Goal: Task Accomplishment & Management: Manage account settings

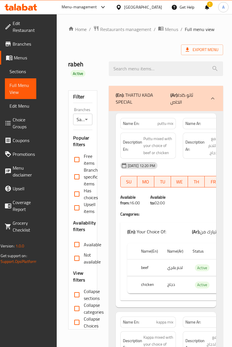
scroll to position [16305, 0]
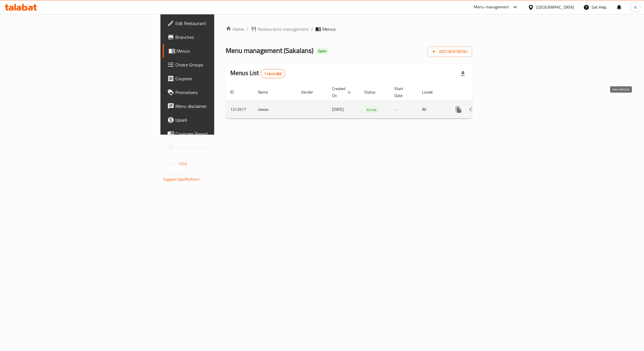
click at [507, 106] on link "enhanced table" at bounding box center [500, 110] width 14 height 14
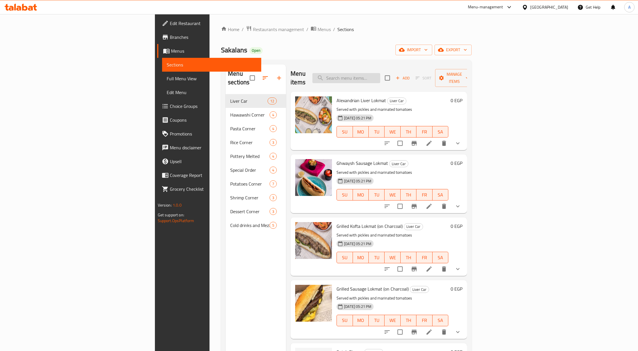
click at [380, 73] on input "search" at bounding box center [346, 78] width 68 height 10
click at [167, 80] on span "Full Menu View" at bounding box center [212, 78] width 90 height 7
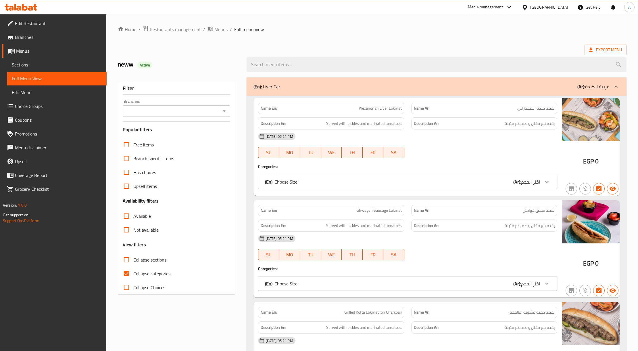
click at [144, 270] on span "Collapse categories" at bounding box center [151, 273] width 37 height 7
click at [133, 269] on input "Collapse categories" at bounding box center [127, 273] width 14 height 14
checkbox input "false"
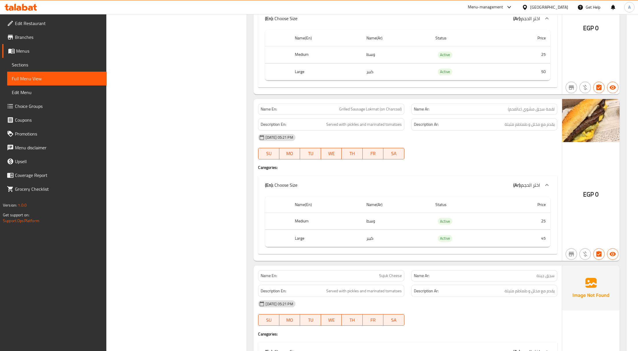
scroll to position [536, 0]
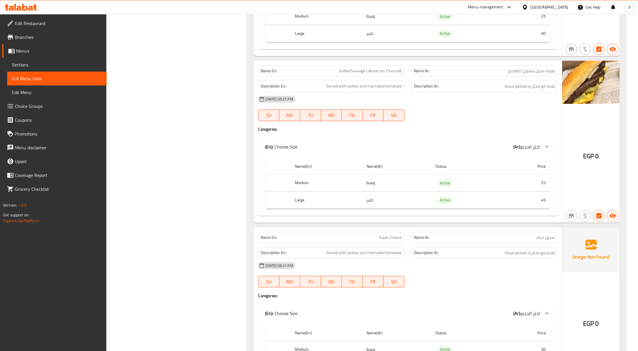
click at [544, 74] on span "لقمة سجق مشوي (عالفحم)" at bounding box center [531, 71] width 47 height 6
copy span "سجق"
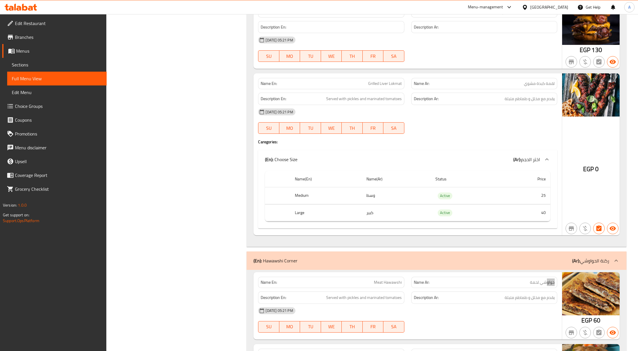
scroll to position [1417, 0]
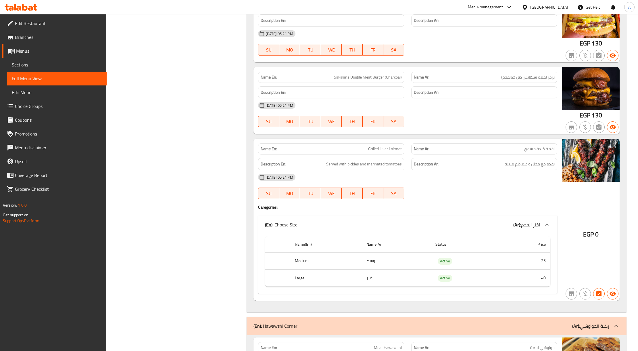
click at [503, 5] on div "Menu-management" at bounding box center [485, 7] width 35 height 7
click at [494, 37] on div "Agent Campaigns Center" at bounding box center [480, 39] width 43 height 6
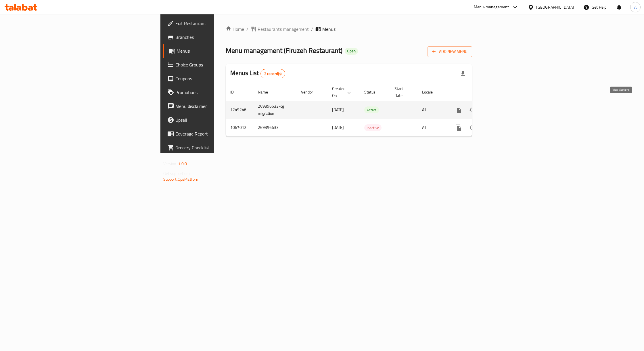
click at [503, 106] on icon "enhanced table" at bounding box center [499, 109] width 7 height 7
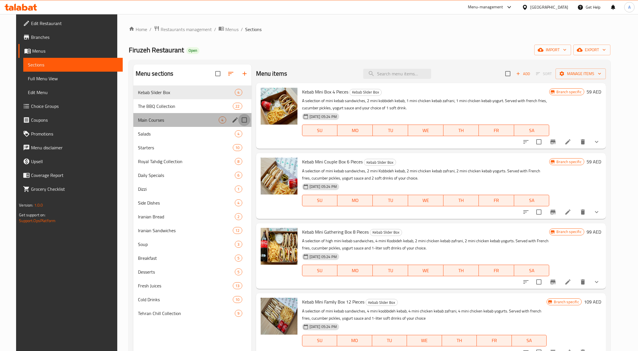
click at [238, 120] on input "Menu sections" at bounding box center [244, 120] width 12 height 12
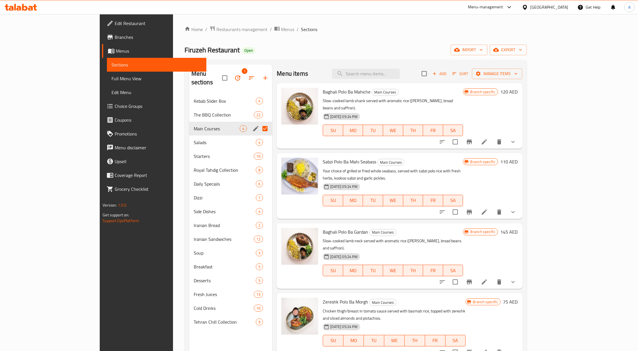
click at [234, 74] on icon "button" at bounding box center [237, 77] width 7 height 7
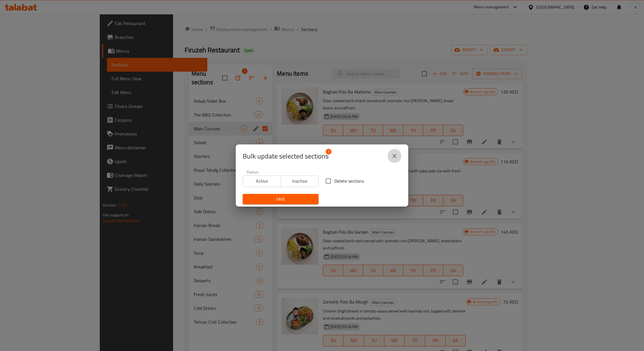
click at [391, 157] on icon "close" at bounding box center [394, 155] width 7 height 7
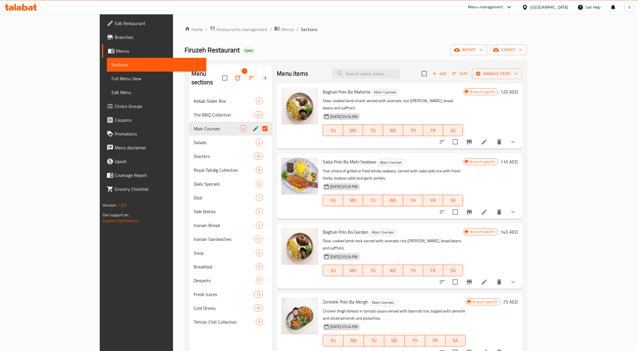
click at [259, 122] on input "Menu sections" at bounding box center [265, 128] width 12 height 12
checkbox input "false"
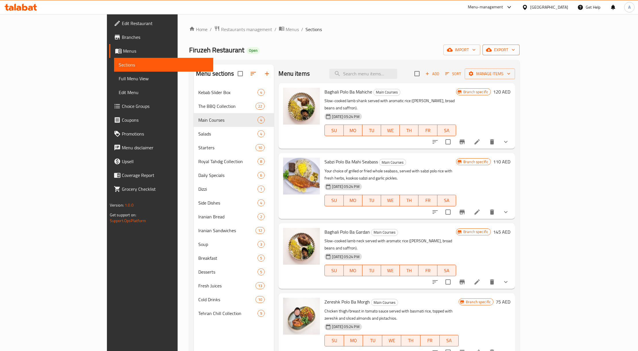
click at [520, 46] on button "export" at bounding box center [500, 50] width 37 height 11
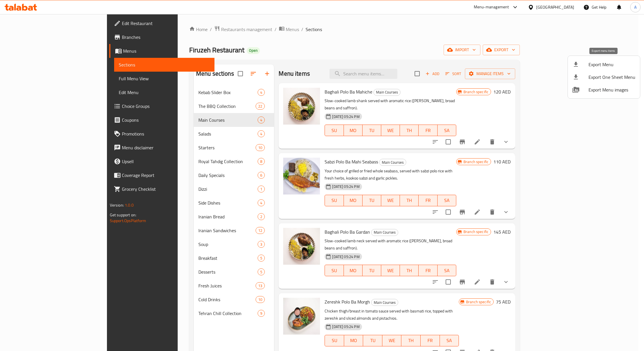
click at [611, 64] on span "Export Menu" at bounding box center [611, 64] width 47 height 7
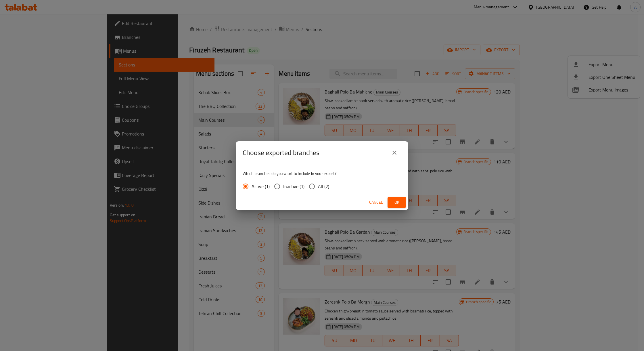
click at [309, 186] on input "All (2)" at bounding box center [312, 186] width 12 height 12
radio input "true"
click at [393, 199] on span "Ok" at bounding box center [396, 202] width 9 height 7
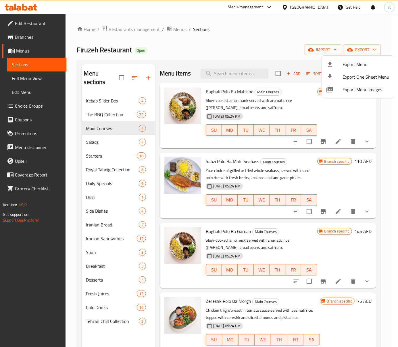
click at [115, 206] on div at bounding box center [199, 173] width 398 height 347
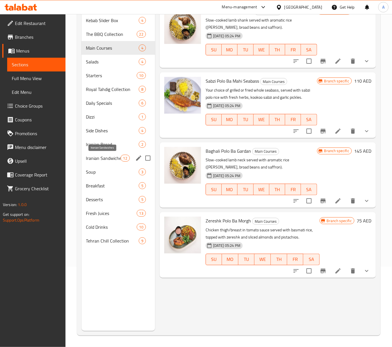
scroll to position [81, 0]
click at [146, 186] on input "Menu sections" at bounding box center [148, 186] width 12 height 12
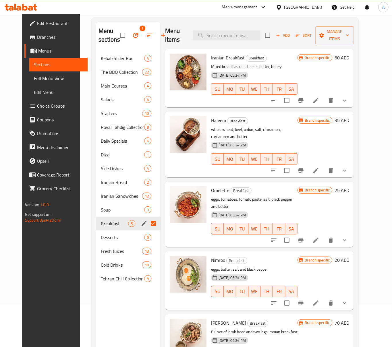
scroll to position [81, 0]
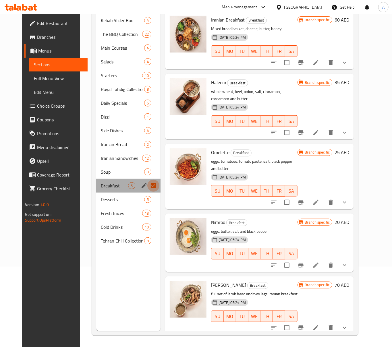
click at [152, 183] on input "Menu sections" at bounding box center [153, 186] width 12 height 12
checkbox input "false"
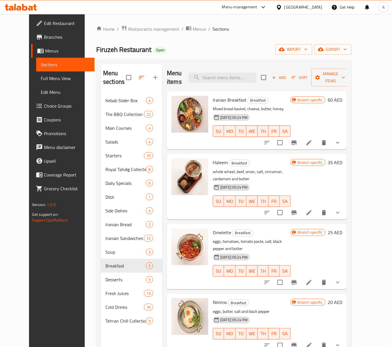
scroll to position [0, 0]
click at [270, 74] on input "checkbox" at bounding box center [264, 78] width 12 height 12
checkbox input "true"
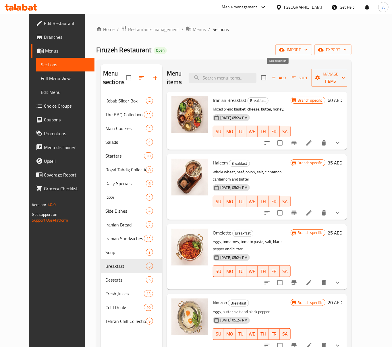
checkbox input "true"
click at [345, 76] on span "Manage items" at bounding box center [330, 78] width 29 height 14
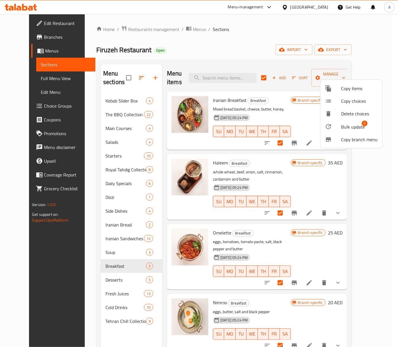
click at [357, 124] on span "Bulk update" at bounding box center [353, 127] width 24 height 7
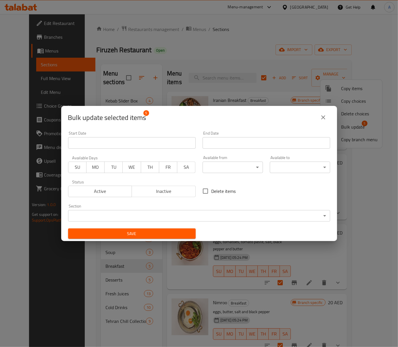
click at [229, 169] on body "​ Menu-management United Arab Emirates Get Help A Edit Restaurant Branches Menu…" at bounding box center [199, 180] width 398 height 333
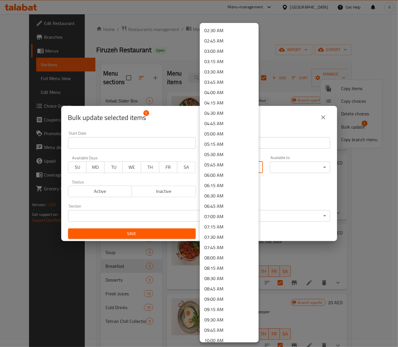
scroll to position [230, 0]
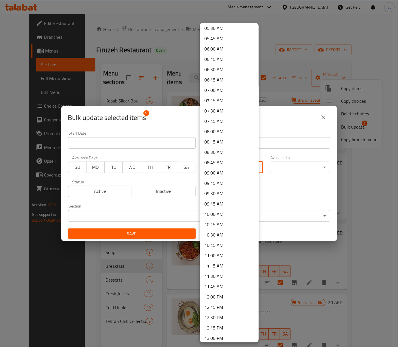
click at [219, 171] on li "09:00 AM" at bounding box center [229, 173] width 59 height 10
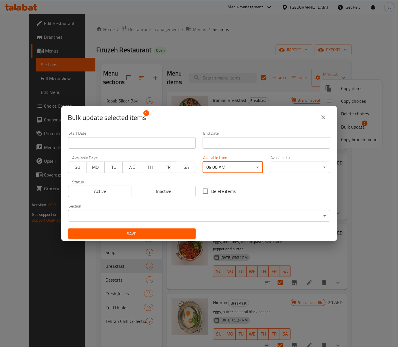
click at [295, 164] on body "​ Menu-management United Arab Emirates Get Help A Edit Restaurant Branches Menu…" at bounding box center [199, 180] width 398 height 333
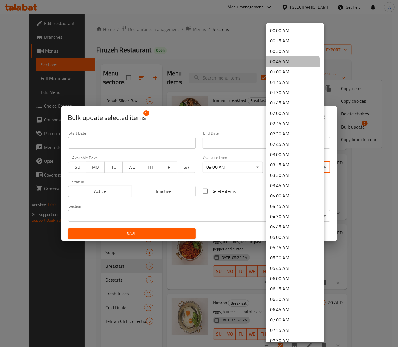
click at [288, 66] on li "00:45 AM" at bounding box center [295, 61] width 59 height 10
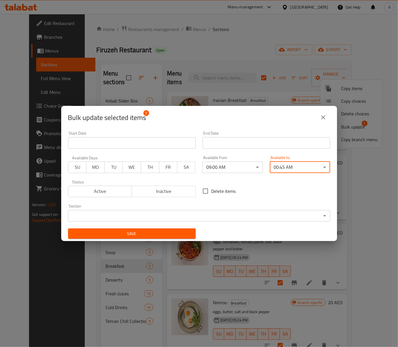
click at [171, 230] on span "Save" at bounding box center [132, 233] width 118 height 7
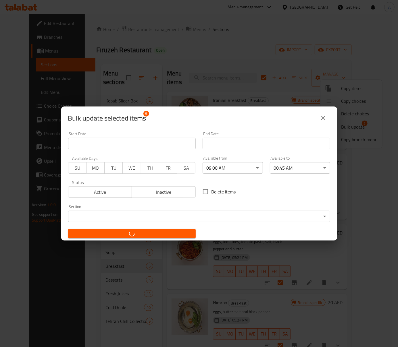
checkbox input "false"
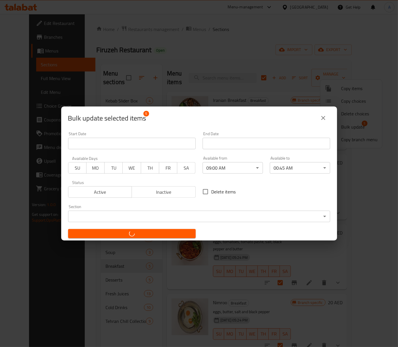
checkbox input "false"
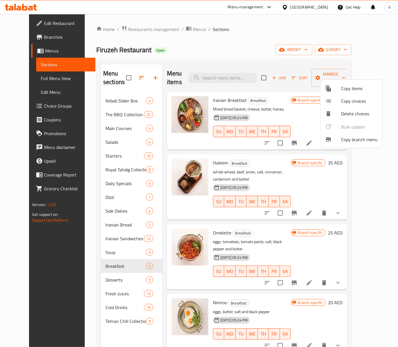
click at [105, 253] on div at bounding box center [199, 173] width 398 height 347
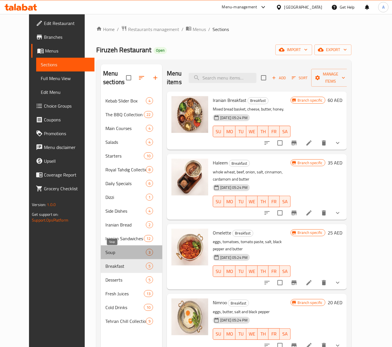
click at [105, 253] on span "Soup" at bounding box center [125, 252] width 41 height 7
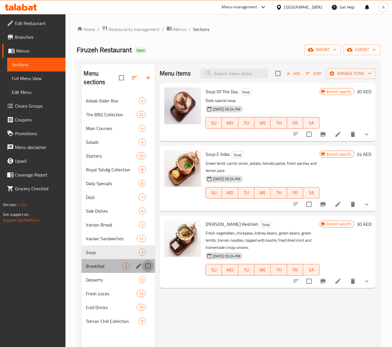
click at [145, 267] on input "Menu sections" at bounding box center [148, 266] width 12 height 12
checkbox input "true"
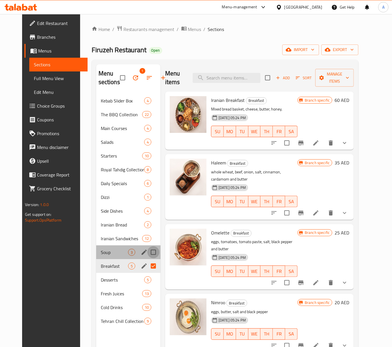
click at [149, 253] on input "Menu sections" at bounding box center [153, 253] width 12 height 12
checkbox input "true"
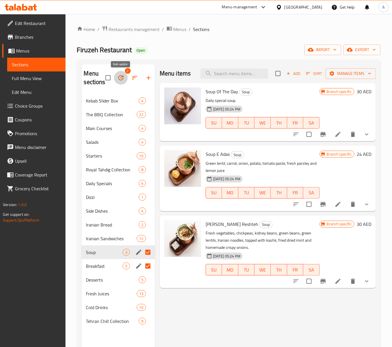
click at [126, 78] on button "button" at bounding box center [121, 78] width 14 height 14
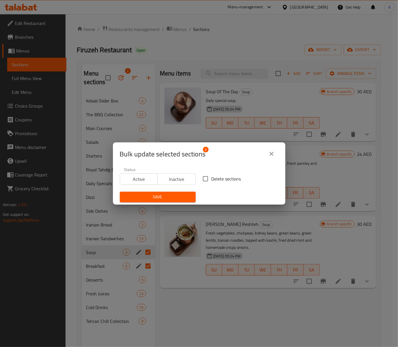
click at [276, 155] on button "close" at bounding box center [272, 154] width 14 height 14
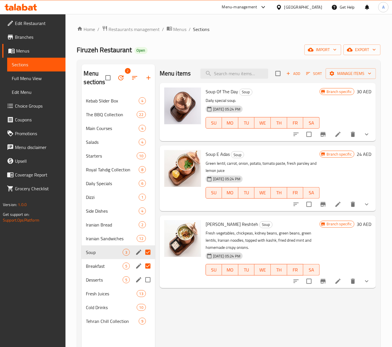
click at [100, 276] on div "Desserts 5" at bounding box center [119, 280] width 74 height 14
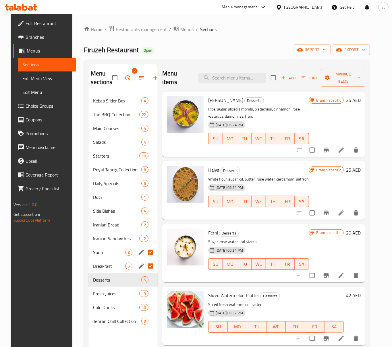
click at [101, 264] on span "Breakfast" at bounding box center [109, 266] width 32 height 7
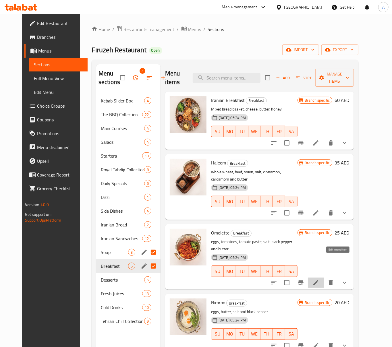
click at [320, 280] on icon at bounding box center [316, 283] width 7 height 7
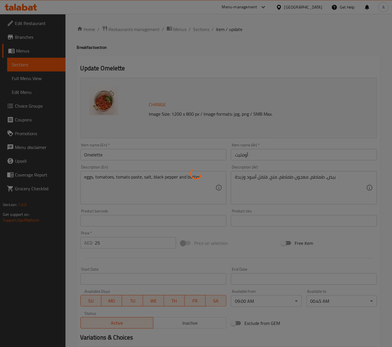
type input "خبز إضافي"
type input "0"
type input "2"
type input "إضافات"
type input "0"
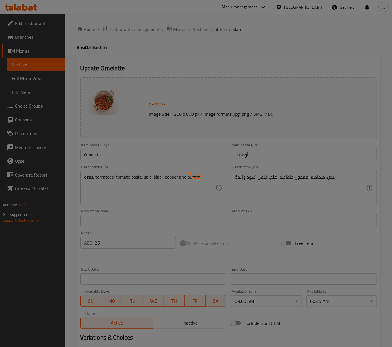
type input "8"
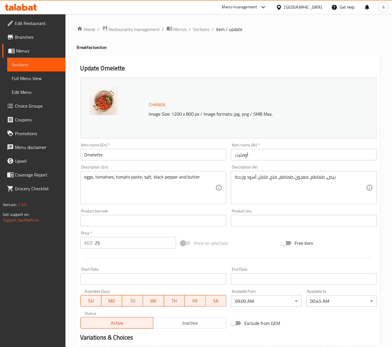
click at [201, 35] on div "Home / Restaurants management / Menus / Sections / item / update Breakfast sect…" at bounding box center [229, 231] width 304 height 410
click at [203, 32] on span "Sections" at bounding box center [201, 29] width 16 height 7
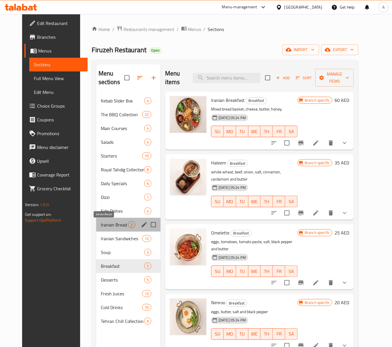
click at [114, 224] on span "Iranian Bread" at bounding box center [114, 225] width 27 height 7
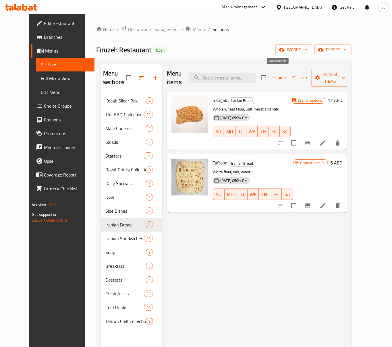
click at [270, 73] on input "checkbox" at bounding box center [264, 78] width 12 height 12
checkbox input "true"
click at [345, 76] on span "Manage items" at bounding box center [330, 78] width 29 height 14
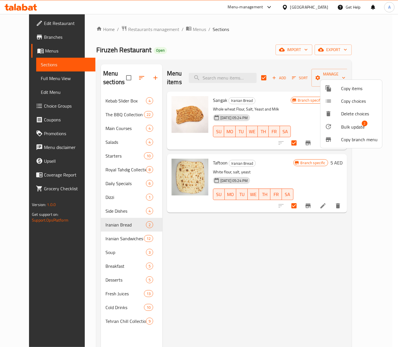
click at [341, 129] on span "Bulk update" at bounding box center [353, 127] width 24 height 7
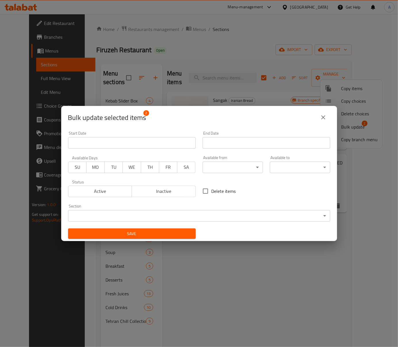
click at [210, 164] on body "​ Menu-management United Arab Emirates Get Help A Edit Restaurant Branches Menu…" at bounding box center [199, 180] width 398 height 333
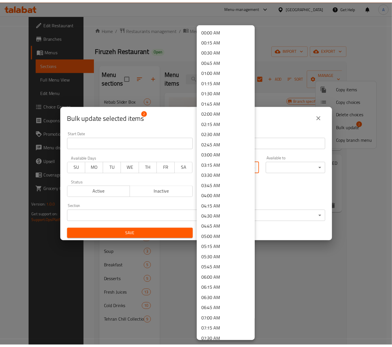
scroll to position [268, 0]
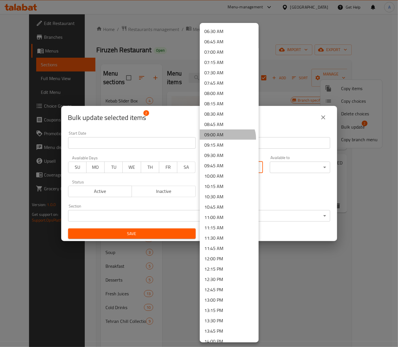
click at [227, 138] on li "09:00 AM" at bounding box center [229, 135] width 59 height 10
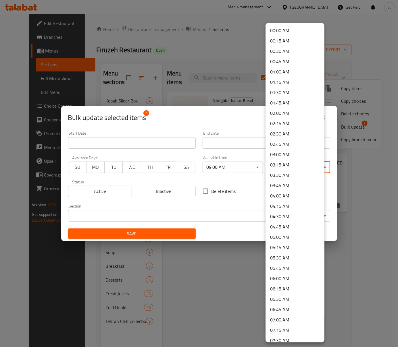
click at [294, 165] on body "​ Menu-management United Arab Emirates Get Help A Edit Restaurant Branches Menu…" at bounding box center [199, 180] width 398 height 333
click at [296, 64] on li "00:45 AM" at bounding box center [295, 61] width 59 height 10
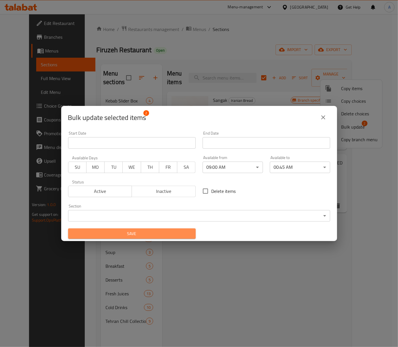
click at [165, 233] on span "Save" at bounding box center [132, 233] width 118 height 7
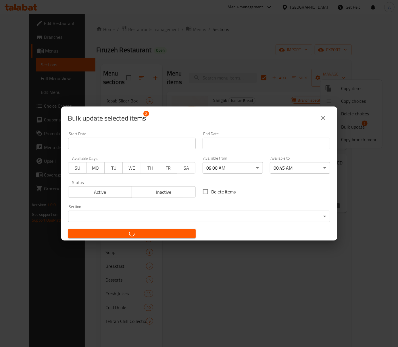
checkbox input "false"
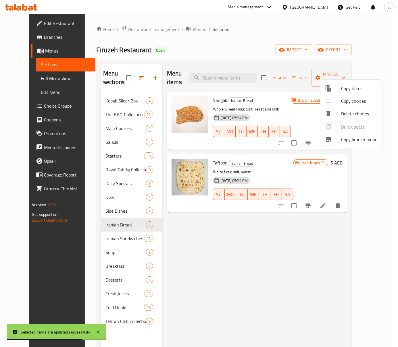
click at [238, 270] on div at bounding box center [199, 173] width 398 height 347
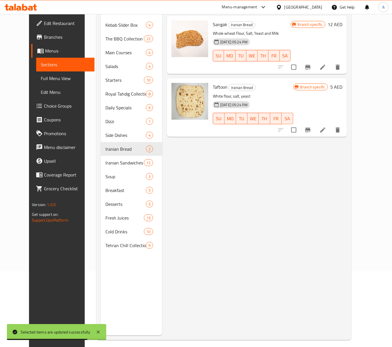
scroll to position [81, 0]
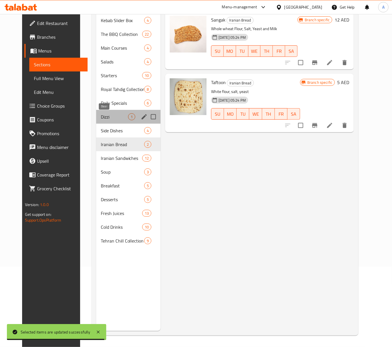
click at [101, 113] on span "Dizzi" at bounding box center [114, 116] width 27 height 7
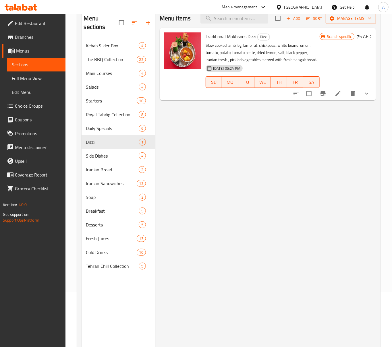
scroll to position [43, 0]
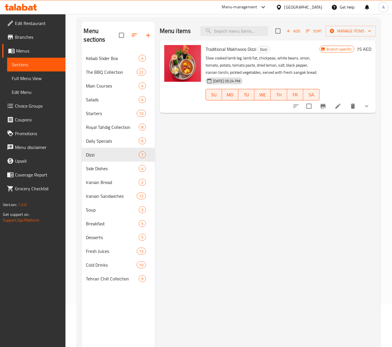
click at [322, 104] on icon "Branch-specific-item" at bounding box center [323, 106] width 7 height 7
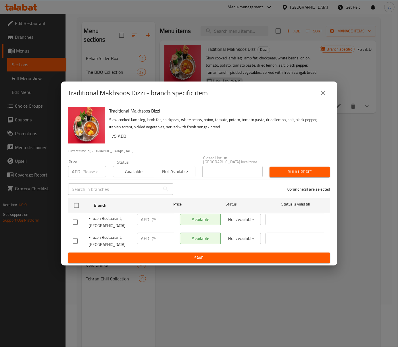
click at [324, 99] on button "close" at bounding box center [323, 93] width 14 height 14
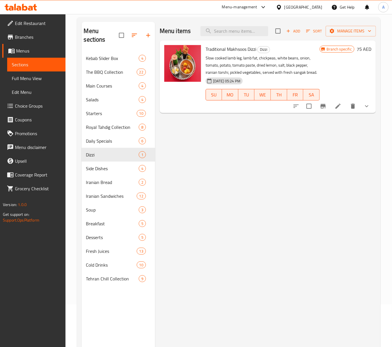
click at [308, 111] on input "checkbox" at bounding box center [309, 106] width 12 height 12
checkbox input "true"
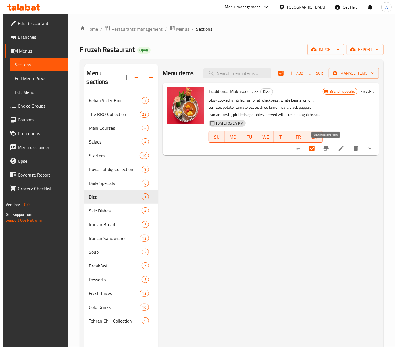
scroll to position [0, 0]
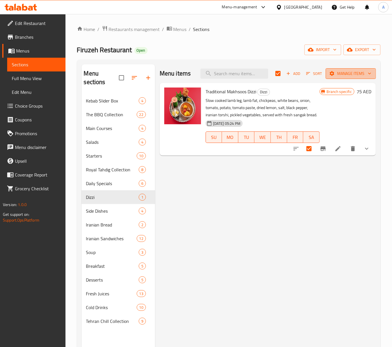
click at [338, 75] on span "Manage items" at bounding box center [350, 73] width 41 height 7
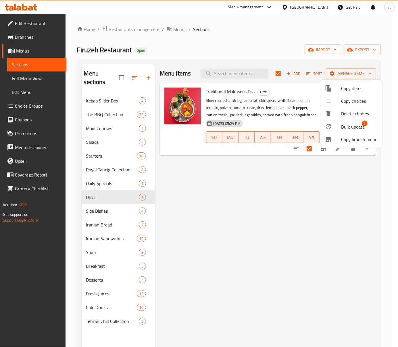
click at [357, 124] on span "Bulk update" at bounding box center [353, 127] width 24 height 7
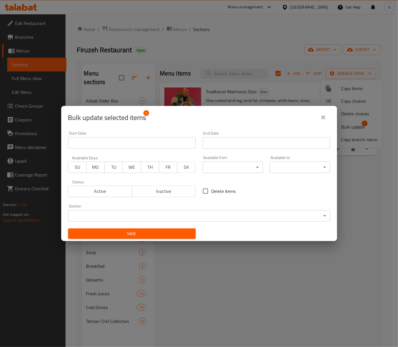
click at [245, 167] on body "​ Menu-management United Arab Emirates Get Help A Edit Restaurant Branches Menu…" at bounding box center [199, 180] width 398 height 333
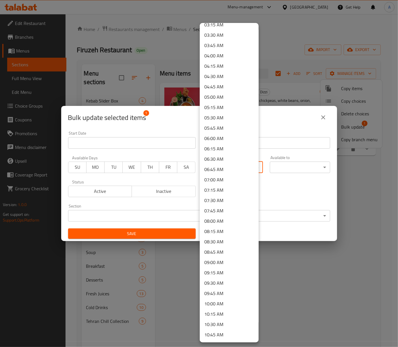
scroll to position [230, 0]
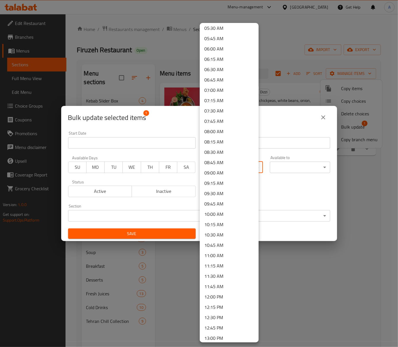
click at [224, 169] on li "09:00 AM" at bounding box center [229, 173] width 59 height 10
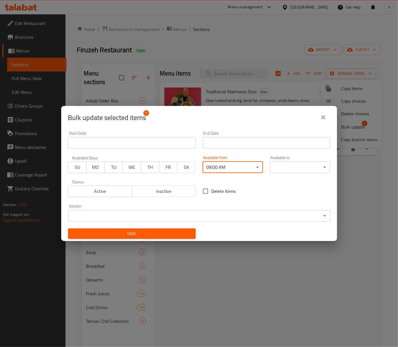
click at [301, 166] on body "​ Menu-management United Arab Emirates Get Help A Edit Restaurant Branches Menu…" at bounding box center [199, 180] width 398 height 333
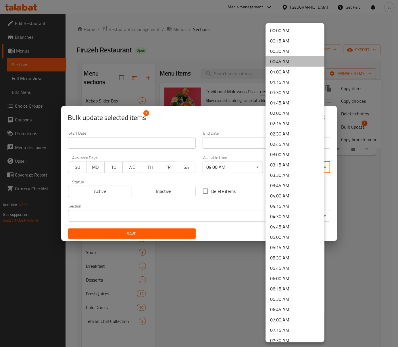
click at [296, 63] on li "00:45 AM" at bounding box center [295, 61] width 59 height 10
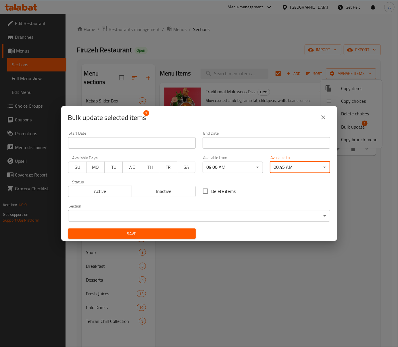
click at [158, 234] on span "Save" at bounding box center [132, 233] width 118 height 7
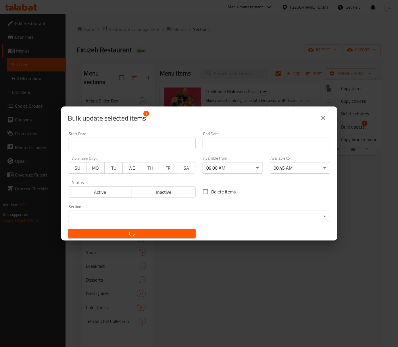
checkbox input "false"
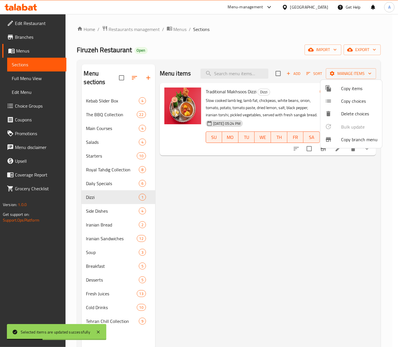
click at [104, 254] on div at bounding box center [199, 173] width 398 height 347
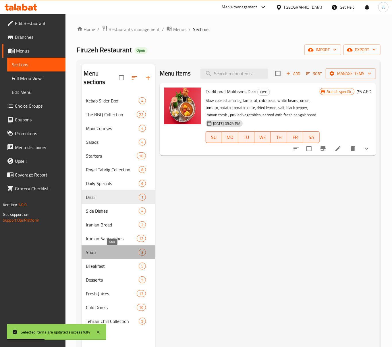
click at [104, 254] on span "Soup" at bounding box center [112, 252] width 53 height 7
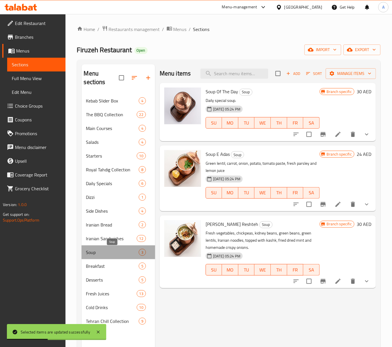
click at [104, 254] on span "Soup" at bounding box center [112, 252] width 53 height 7
click at [277, 76] on input "checkbox" at bounding box center [278, 74] width 12 height 12
checkbox input "true"
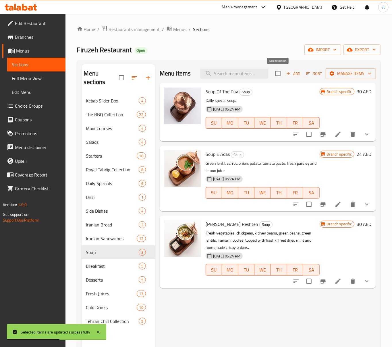
checkbox input "true"
click at [363, 76] on span "Manage items" at bounding box center [350, 73] width 41 height 7
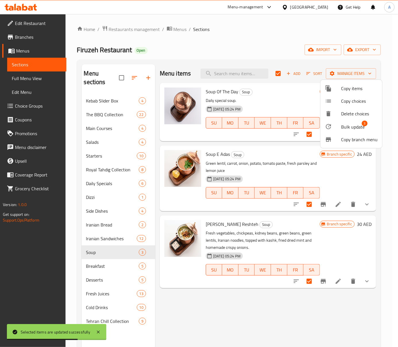
click at [353, 121] on li "Bulk update 3" at bounding box center [351, 126] width 62 height 13
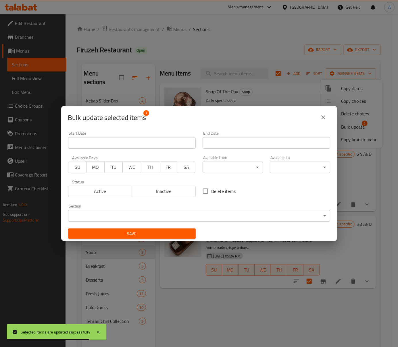
click at [230, 168] on body "Selected items are updated successfully ​ Menu-management United Arab Emirates …" at bounding box center [199, 180] width 398 height 333
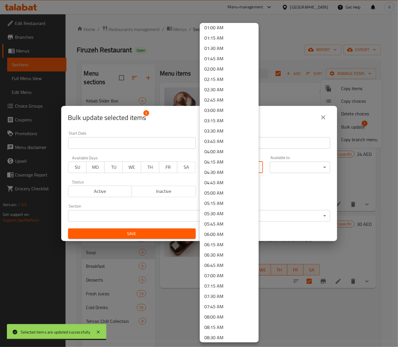
scroll to position [115, 0]
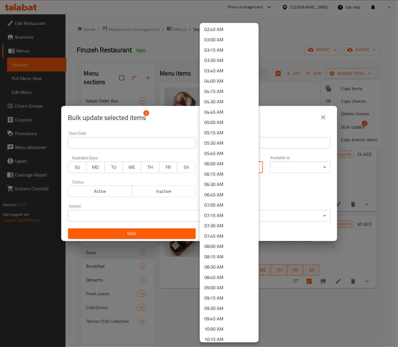
click at [220, 286] on li "09:00 AM" at bounding box center [229, 288] width 59 height 10
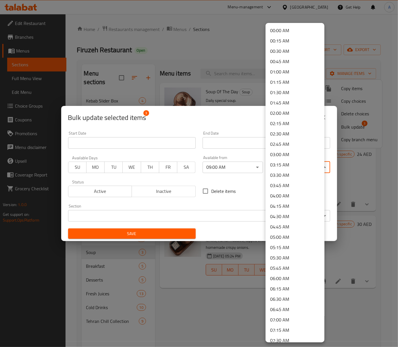
click at [286, 161] on body "​ Menu-management United Arab Emirates Get Help A Edit Restaurant Branches Menu…" at bounding box center [199, 180] width 398 height 333
click at [290, 62] on li "00:45 AM" at bounding box center [295, 61] width 59 height 10
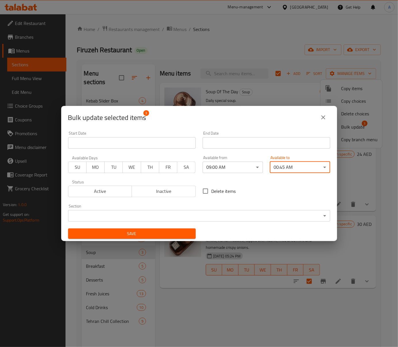
click at [168, 229] on button "Save" at bounding box center [132, 234] width 128 height 11
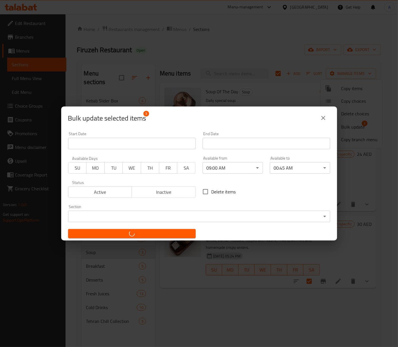
checkbox input "false"
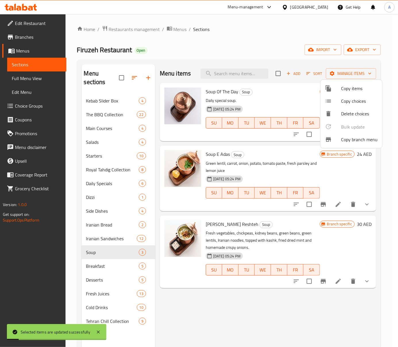
click at [287, 104] on div at bounding box center [199, 173] width 398 height 347
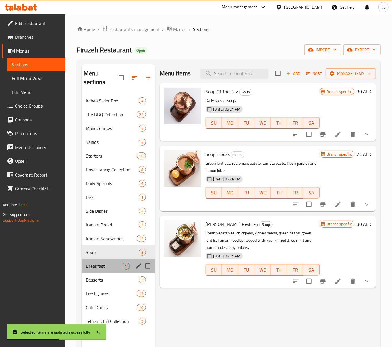
click at [119, 270] on span "Breakfast" at bounding box center [104, 266] width 36 height 7
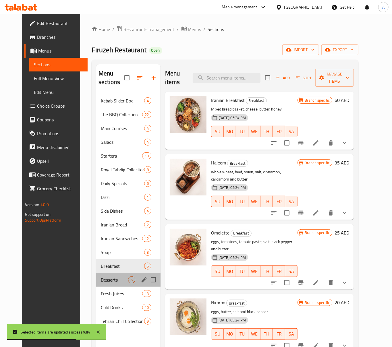
click at [97, 285] on div "Desserts 5" at bounding box center [128, 280] width 64 height 14
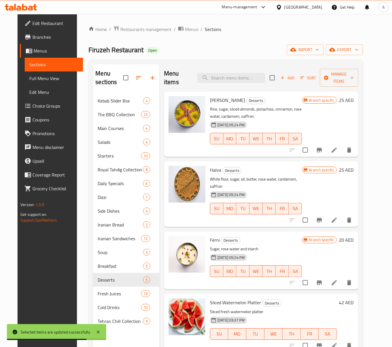
click at [276, 75] on input "checkbox" at bounding box center [272, 78] width 12 height 12
checkbox input "true"
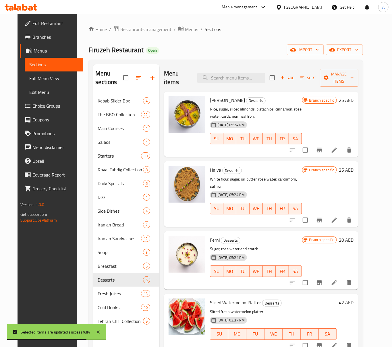
checkbox input "true"
click at [340, 72] on span "Manage items" at bounding box center [339, 78] width 29 height 14
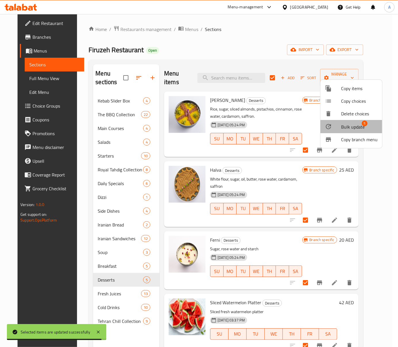
click at [363, 120] on li "Bulk update 5" at bounding box center [351, 126] width 62 height 13
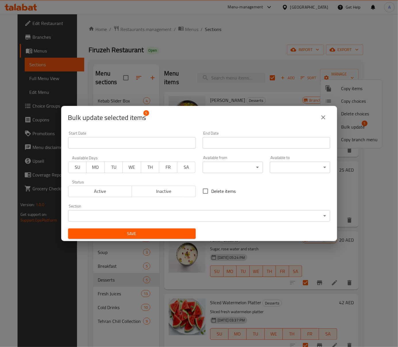
click at [225, 159] on div "Available from ​ ​" at bounding box center [233, 165] width 60 height 18
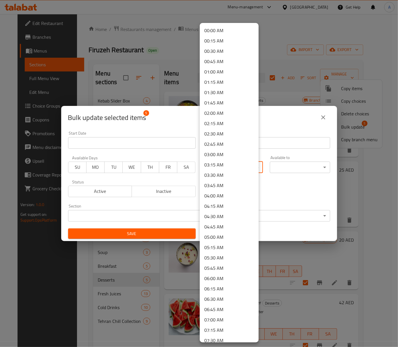
click at [229, 163] on body "​ Menu-management United Arab Emirates Get Help A Edit Restaurant Branches Menu…" at bounding box center [199, 180] width 398 height 333
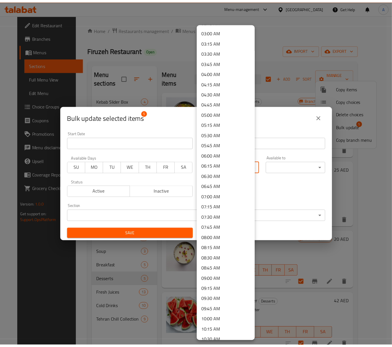
scroll to position [268, 0]
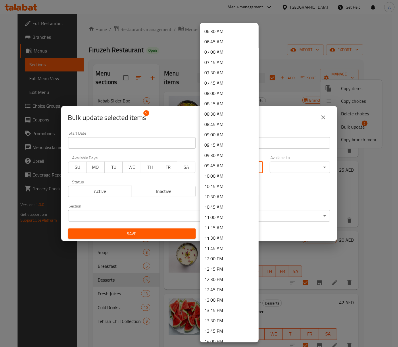
click at [232, 136] on li "09:00 AM" at bounding box center [229, 135] width 59 height 10
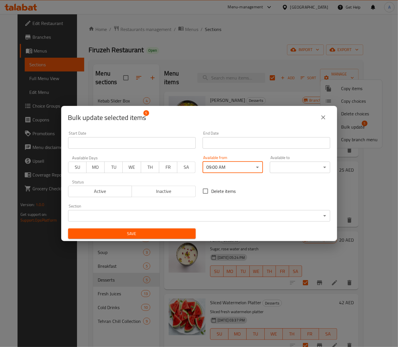
click at [297, 165] on body "​ Menu-management United Arab Emirates Get Help A Edit Restaurant Branches Menu…" at bounding box center [199, 180] width 398 height 333
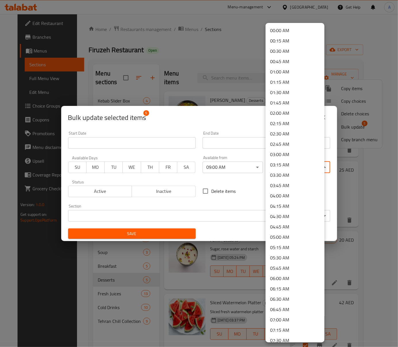
click at [292, 65] on li "00:45 AM" at bounding box center [295, 61] width 59 height 10
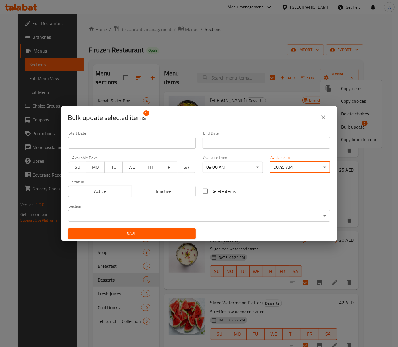
click at [161, 228] on div "Save" at bounding box center [132, 234] width 134 height 18
click at [161, 231] on span "Save" at bounding box center [132, 233] width 118 height 7
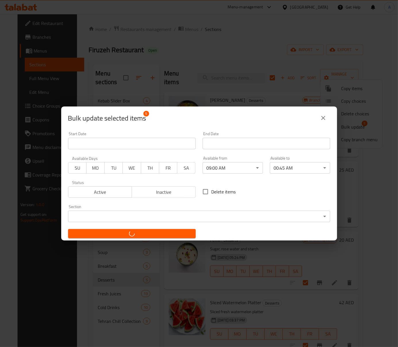
checkbox input "false"
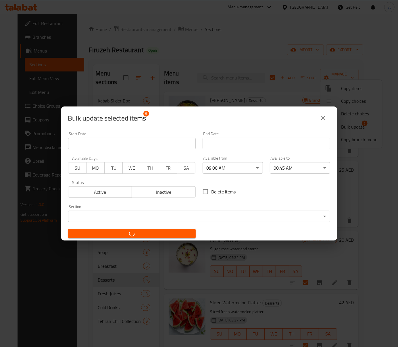
checkbox input "false"
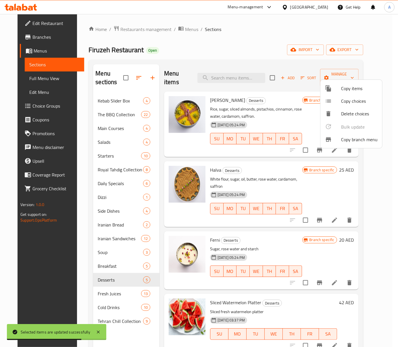
click at [113, 287] on div at bounding box center [199, 173] width 398 height 347
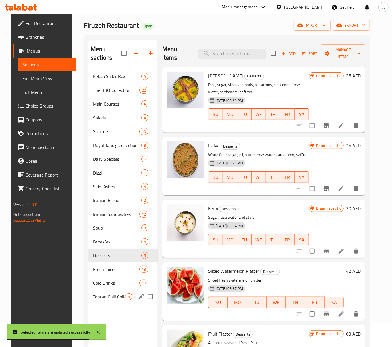
scroll to position [38, 0]
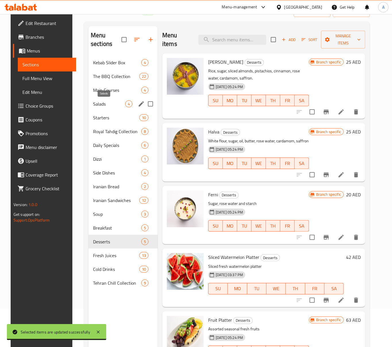
click at [112, 103] on span "Salads" at bounding box center [109, 104] width 32 height 7
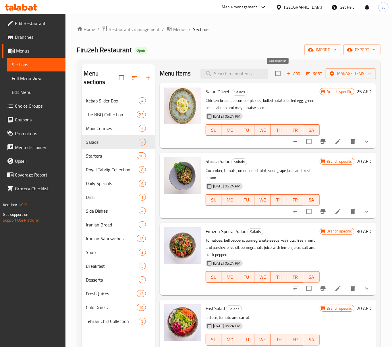
click at [280, 75] on input "checkbox" at bounding box center [278, 74] width 12 height 12
checkbox input "true"
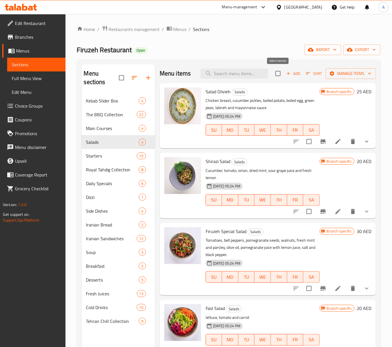
checkbox input "true"
click at [363, 79] on button "Manage items" at bounding box center [351, 73] width 50 height 11
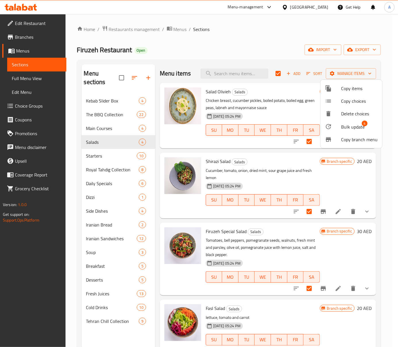
click at [355, 126] on span "Bulk update" at bounding box center [353, 127] width 24 height 7
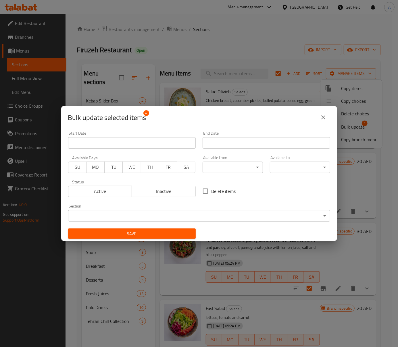
click at [232, 169] on body "​ Menu-management United Arab Emirates Get Help A Edit Restaurant Branches Menu…" at bounding box center [199, 180] width 398 height 333
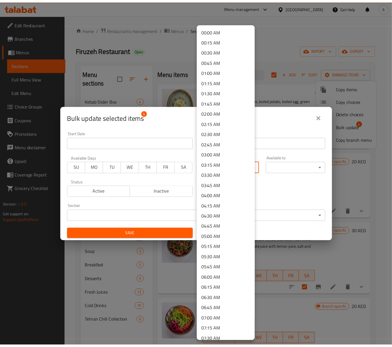
scroll to position [191, 0]
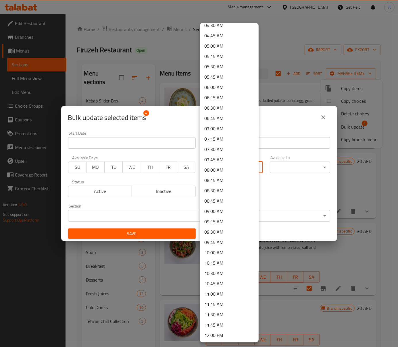
click at [222, 210] on li "09:00 AM" at bounding box center [229, 211] width 59 height 10
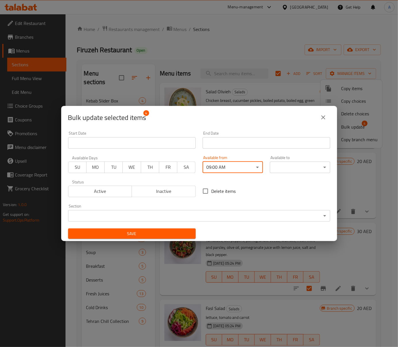
click at [286, 163] on body "​ Menu-management United Arab Emirates Get Help A Edit Restaurant Branches Menu…" at bounding box center [199, 180] width 398 height 333
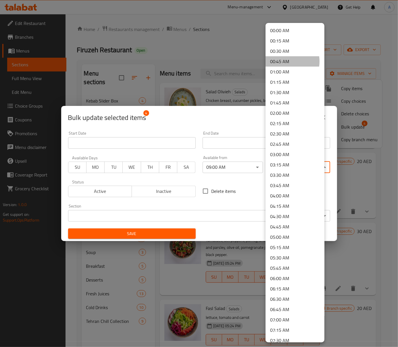
click at [286, 61] on li "00:45 AM" at bounding box center [295, 61] width 59 height 10
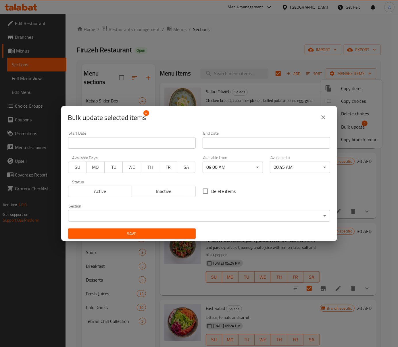
click at [279, 197] on div "Delete items" at bounding box center [266, 191] width 134 height 19
click at [153, 229] on button "Save" at bounding box center [132, 234] width 128 height 11
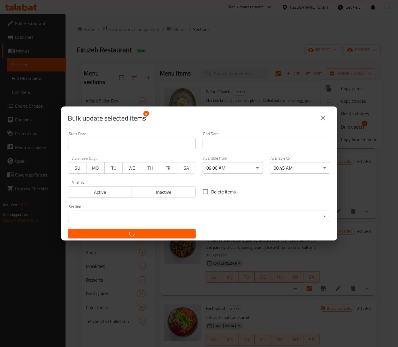
checkbox input "false"
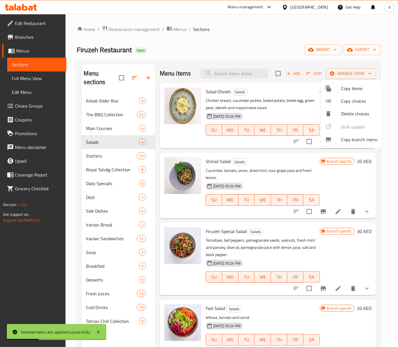
click at [113, 208] on div at bounding box center [199, 173] width 398 height 347
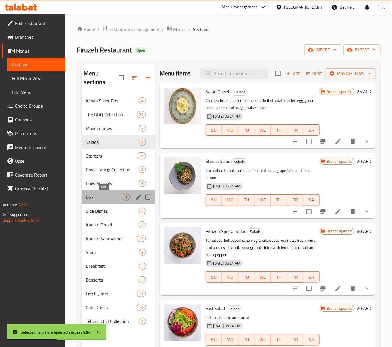
click at [106, 199] on span "Dizzi" at bounding box center [104, 197] width 36 height 7
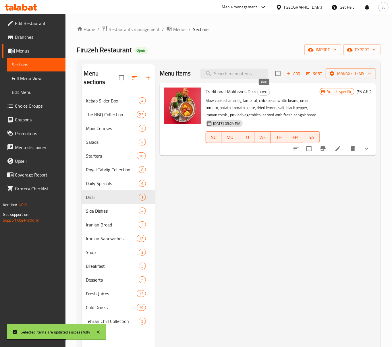
click at [266, 93] on span "Dizzi" at bounding box center [264, 92] width 12 height 7
copy span "Dizzi"
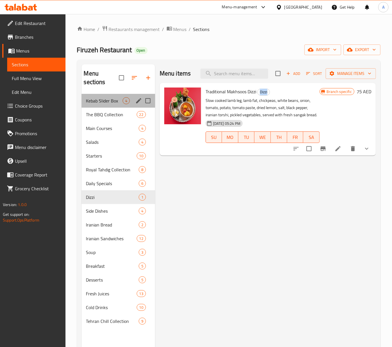
click at [98, 106] on div "Kebab Slider Box 4" at bounding box center [119, 101] width 74 height 14
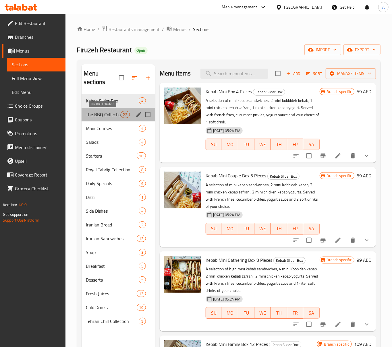
click at [103, 114] on span "The BBQ Collection" at bounding box center [103, 114] width 34 height 7
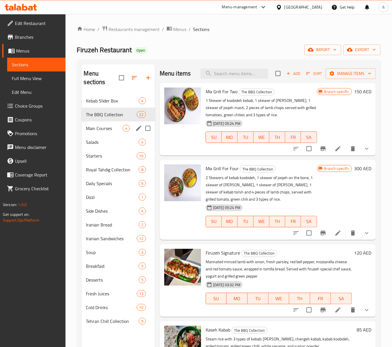
click at [103, 124] on div "Main Courses 4" at bounding box center [119, 129] width 74 height 14
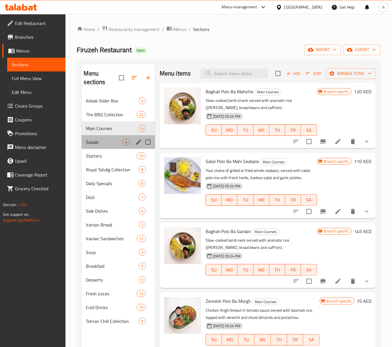
click at [103, 136] on div "Salads 4" at bounding box center [119, 142] width 74 height 14
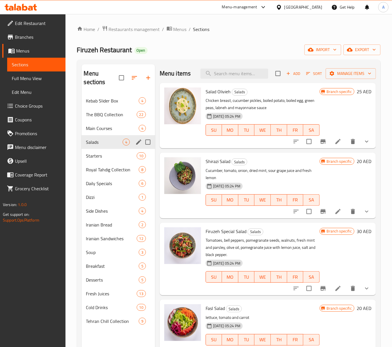
click at [103, 148] on div "Salads 4" at bounding box center [119, 142] width 74 height 14
click at [101, 156] on span "Starters" at bounding box center [103, 156] width 34 height 7
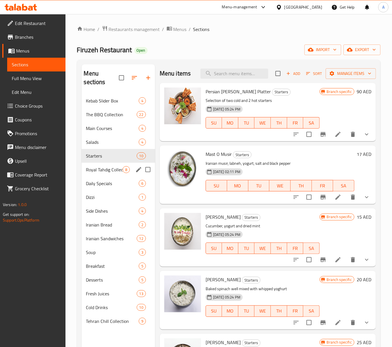
click at [105, 166] on div "Royal Tahdig Collection 8" at bounding box center [119, 170] width 74 height 14
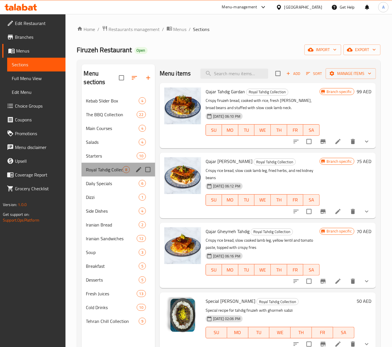
click at [109, 176] on div "Royal Tahdig Collection 8" at bounding box center [119, 170] width 74 height 14
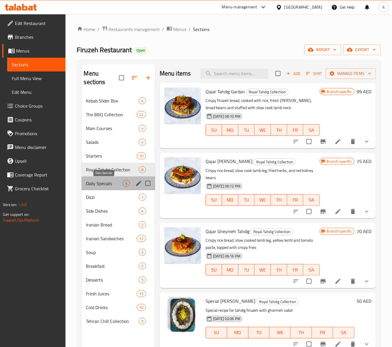
click at [110, 187] on span "Daily Specials" at bounding box center [104, 183] width 36 height 7
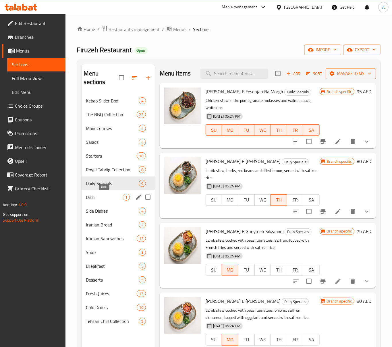
click at [110, 197] on span "Dizzi" at bounding box center [104, 197] width 36 height 7
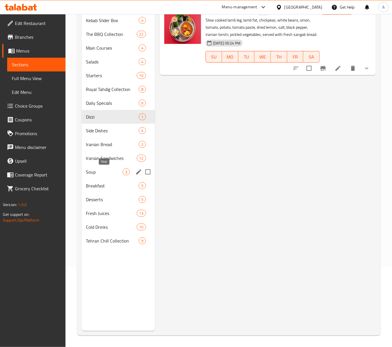
scroll to position [81, 0]
click at [109, 130] on span "Side Dishes" at bounding box center [104, 130] width 36 height 7
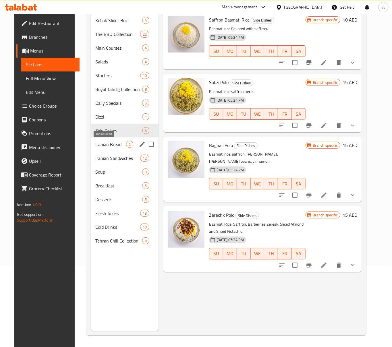
click at [114, 143] on span "Iranian Bread" at bounding box center [110, 144] width 31 height 7
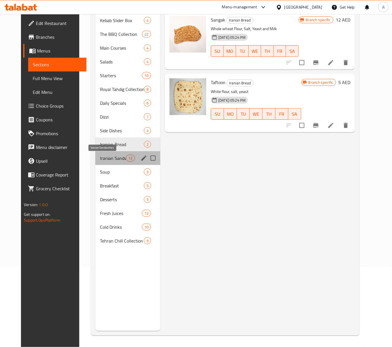
click at [113, 157] on span "Iranian Sandwiches" at bounding box center [113, 158] width 26 height 7
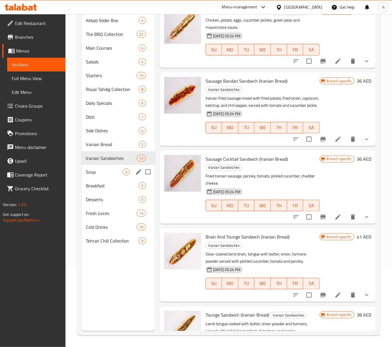
click at [105, 167] on div "Soup 3" at bounding box center [119, 172] width 74 height 14
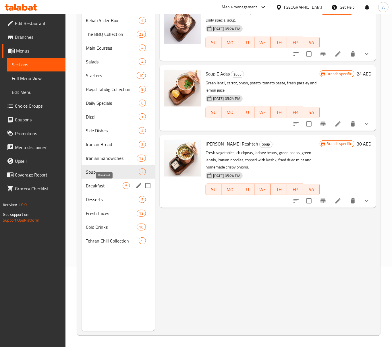
click at [105, 184] on span "Breakfast" at bounding box center [104, 185] width 36 height 7
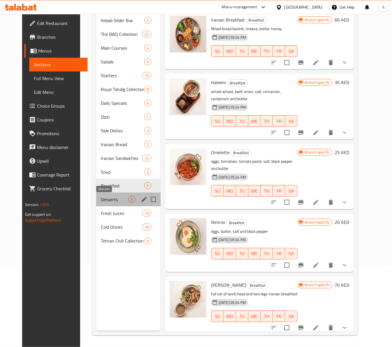
click at [104, 199] on span "Desserts" at bounding box center [114, 199] width 27 height 7
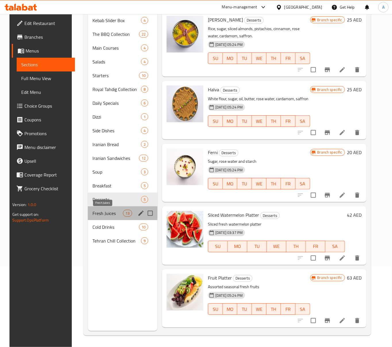
click at [104, 212] on span "Fresh Juices" at bounding box center [108, 213] width 30 height 7
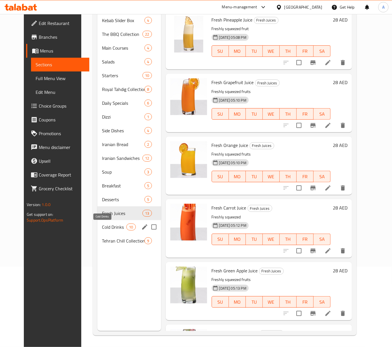
click at [109, 227] on span "Cold Drinks" at bounding box center [114, 227] width 24 height 7
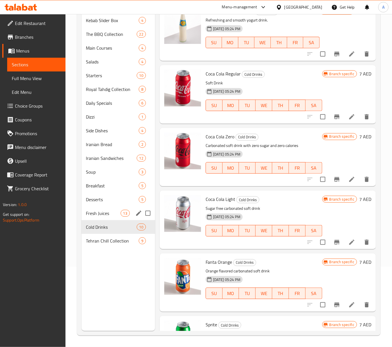
click at [122, 209] on div "Fresh Juices 13" at bounding box center [119, 214] width 74 height 14
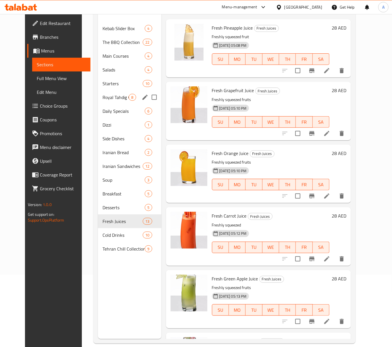
scroll to position [81, 0]
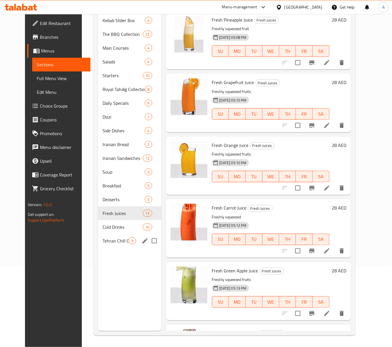
click at [111, 234] on div "Tehran Chill Collection 9" at bounding box center [129, 241] width 63 height 14
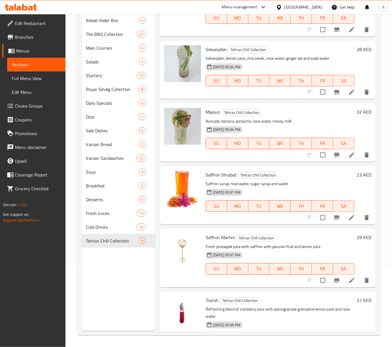
scroll to position [282, 0]
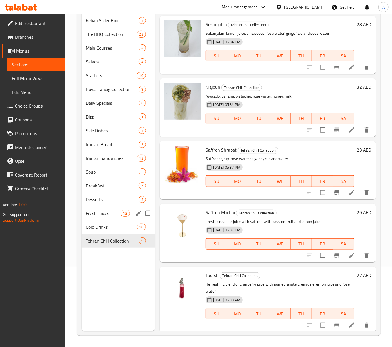
click at [100, 211] on span "Fresh Juices" at bounding box center [103, 213] width 34 height 7
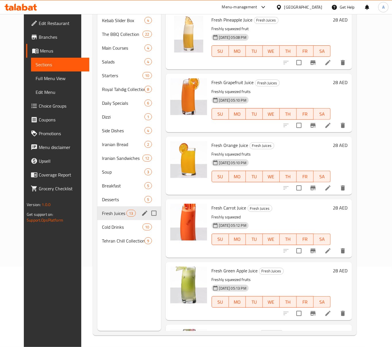
scroll to position [81, 0]
click at [148, 212] on input "Menu sections" at bounding box center [154, 213] width 12 height 12
checkbox input "true"
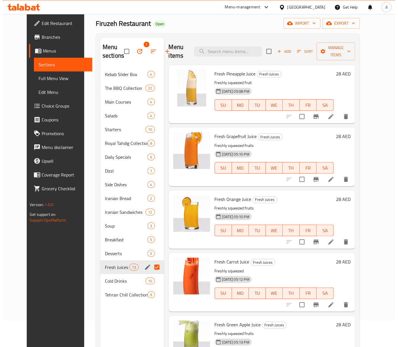
scroll to position [0, 0]
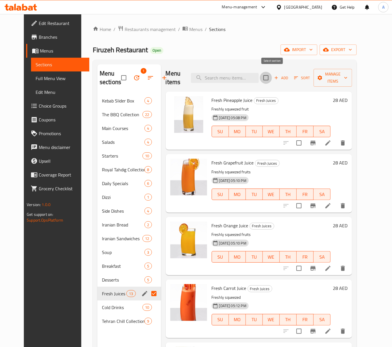
click at [272, 72] on input "checkbox" at bounding box center [266, 78] width 12 height 12
checkbox input "true"
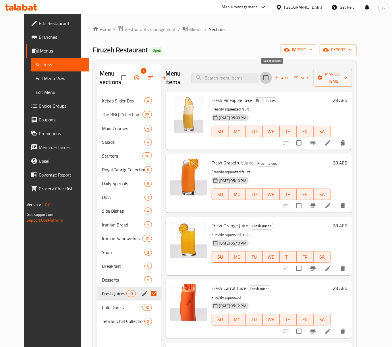
checkbox input "true"
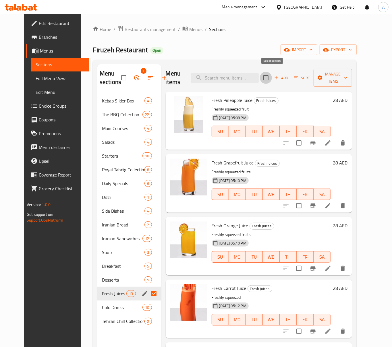
checkbox input "true"
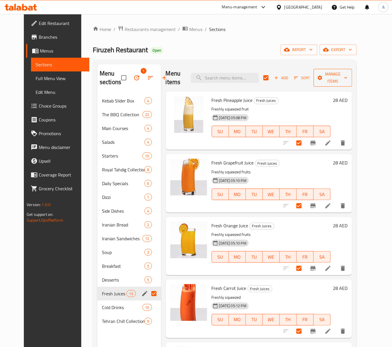
click at [348, 76] on span "Manage items" at bounding box center [332, 78] width 29 height 14
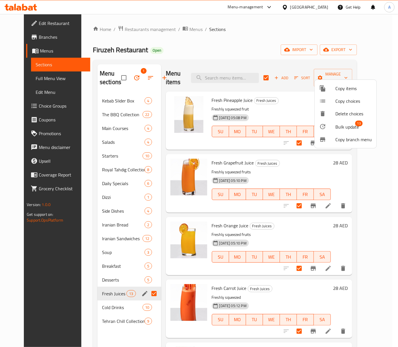
click at [356, 123] on span "13" at bounding box center [358, 124] width 7 height 6
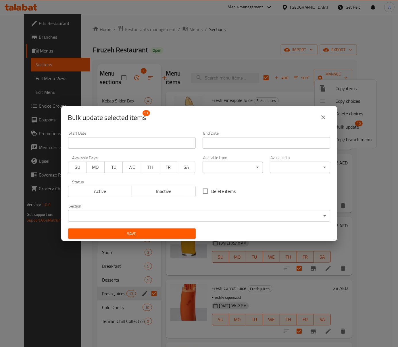
click at [214, 172] on body "​ Menu-management United Arab Emirates Get Help A Edit Restaurant Branches Menu…" at bounding box center [199, 180] width 398 height 333
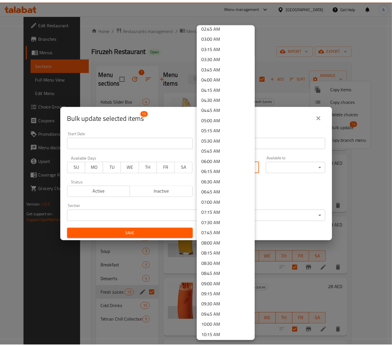
scroll to position [230, 0]
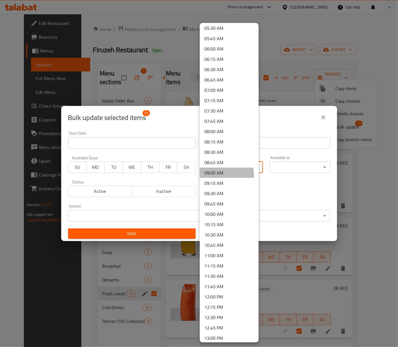
click at [222, 175] on li "09:00 AM" at bounding box center [229, 173] width 59 height 10
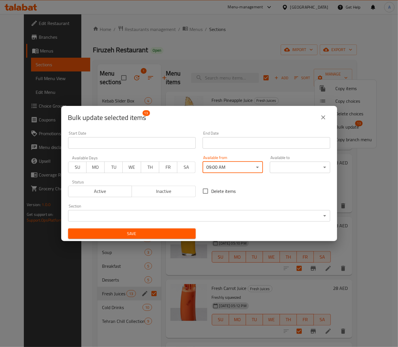
click at [277, 166] on body "​ Menu-management United Arab Emirates Get Help A Edit Restaurant Branches Menu…" at bounding box center [199, 180] width 398 height 333
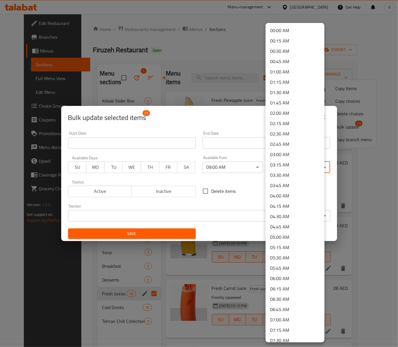
click at [289, 62] on li "00:45 AM" at bounding box center [295, 61] width 59 height 10
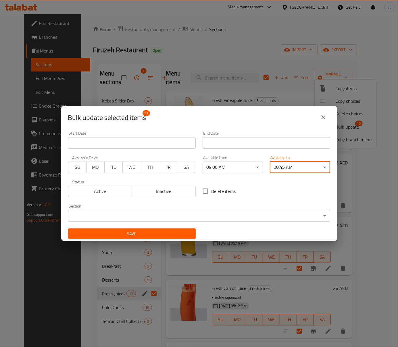
click at [158, 237] on span "Save" at bounding box center [132, 233] width 118 height 7
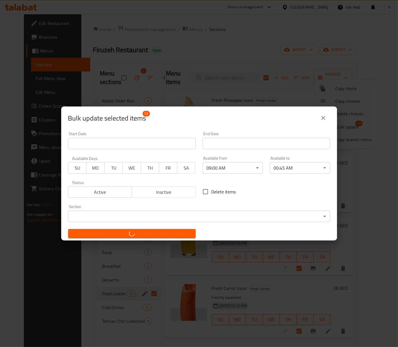
checkbox input "false"
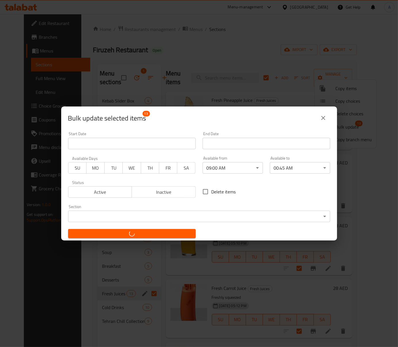
checkbox input "false"
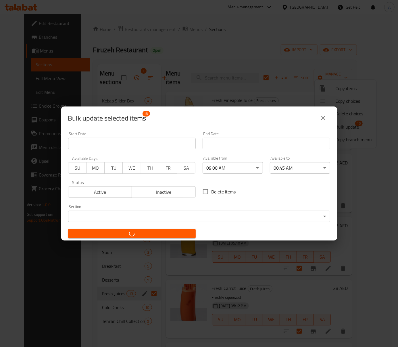
checkbox input "false"
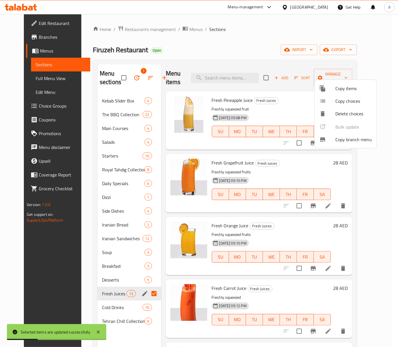
click at [342, 195] on div at bounding box center [199, 173] width 398 height 347
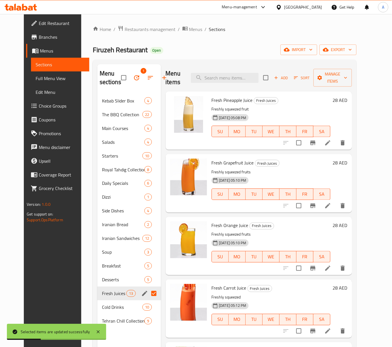
click at [336, 201] on li at bounding box center [328, 206] width 16 height 10
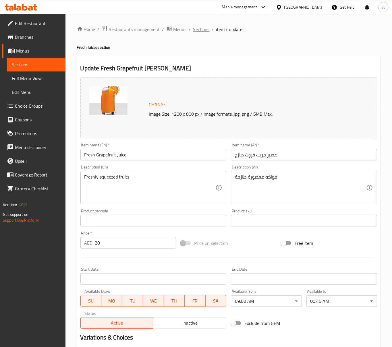
click at [206, 29] on span "Sections" at bounding box center [201, 29] width 16 height 7
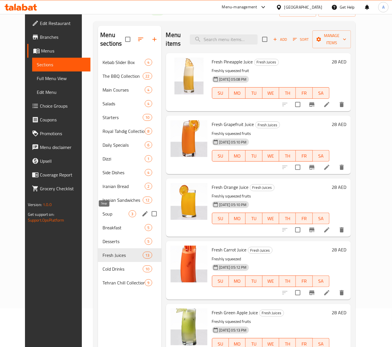
scroll to position [81, 0]
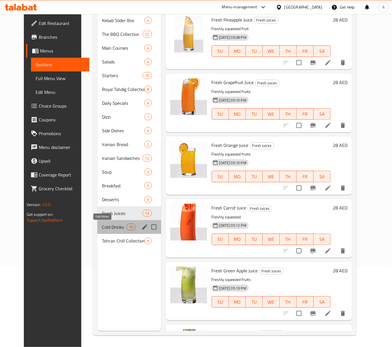
click at [113, 224] on span "Cold Drinks" at bounding box center [114, 227] width 24 height 7
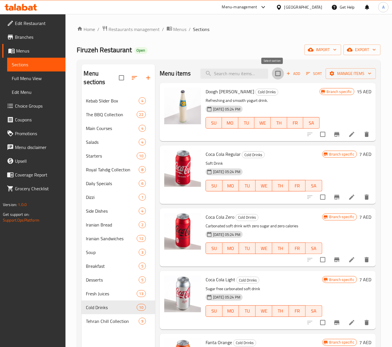
click at [272, 70] on input "checkbox" at bounding box center [278, 74] width 12 height 12
checkbox input "true"
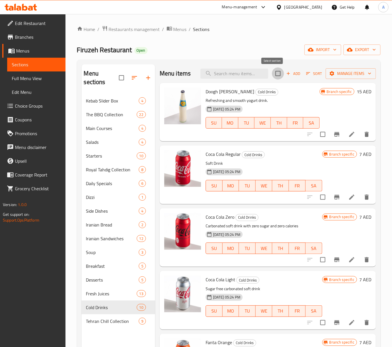
checkbox input "true"
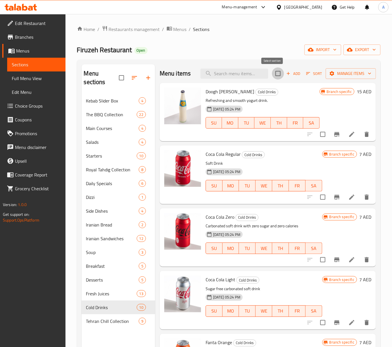
checkbox input "true"
click at [351, 76] on span "Manage items" at bounding box center [350, 73] width 41 height 7
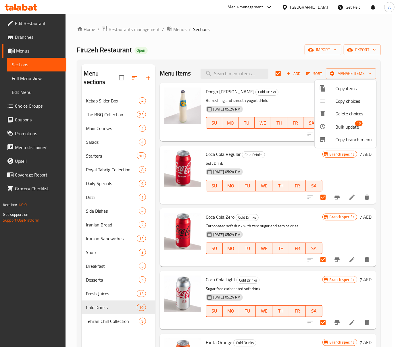
click at [360, 122] on span "10" at bounding box center [358, 124] width 7 height 6
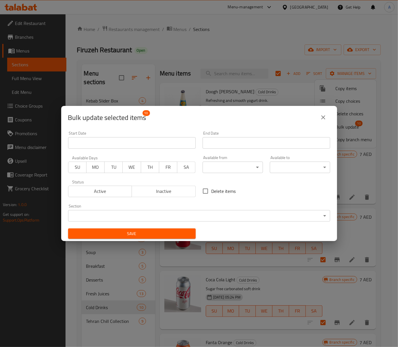
click at [217, 164] on body "​ Menu-management United Arab Emirates Get Help A Edit Restaurant Branches Menu…" at bounding box center [199, 180] width 398 height 333
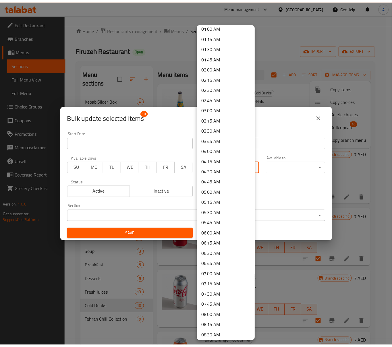
scroll to position [115, 0]
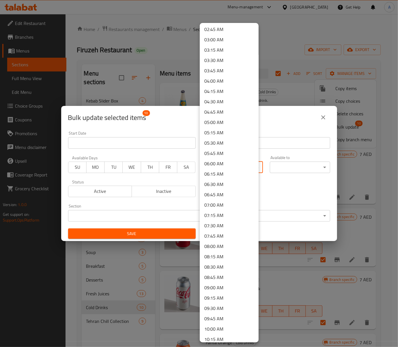
click at [224, 286] on li "09:00 AM" at bounding box center [229, 288] width 59 height 10
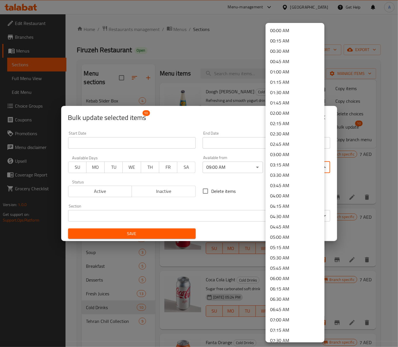
click at [281, 167] on body "​ Menu-management United Arab Emirates Get Help A Edit Restaurant Branches Menu…" at bounding box center [199, 180] width 398 height 333
click at [290, 64] on li "00:45 AM" at bounding box center [295, 61] width 59 height 10
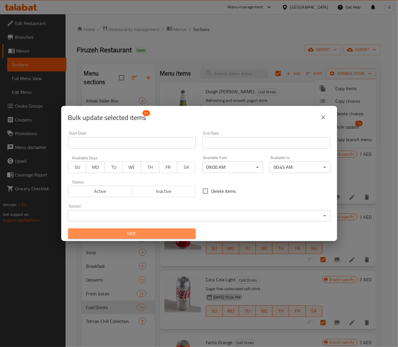
click at [172, 233] on span "Save" at bounding box center [132, 233] width 118 height 7
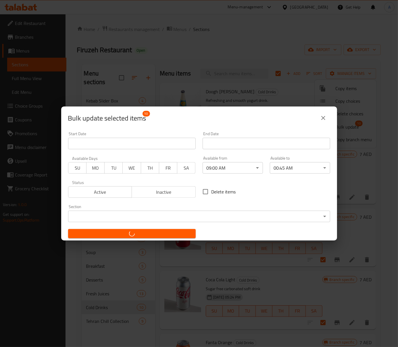
checkbox input "false"
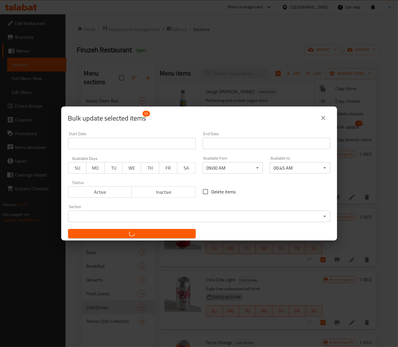
checkbox input "false"
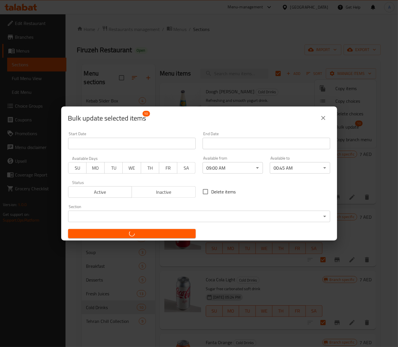
checkbox input "false"
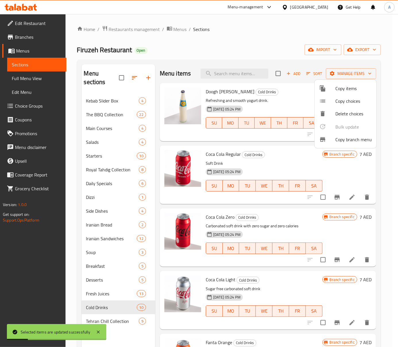
click at [73, 252] on div at bounding box center [199, 173] width 398 height 347
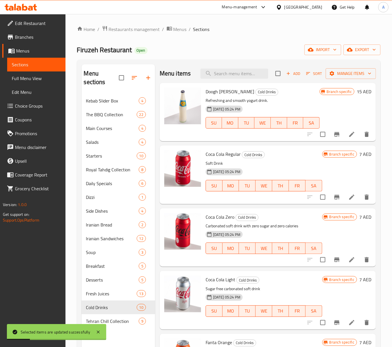
scroll to position [81, 0]
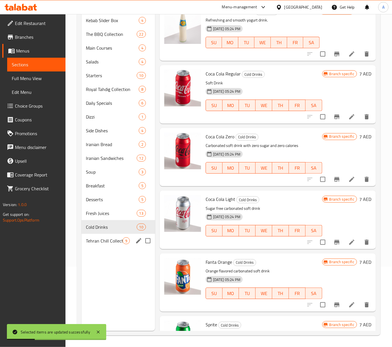
click at [109, 242] on span "Tehran Chill Collection" at bounding box center [104, 241] width 36 height 7
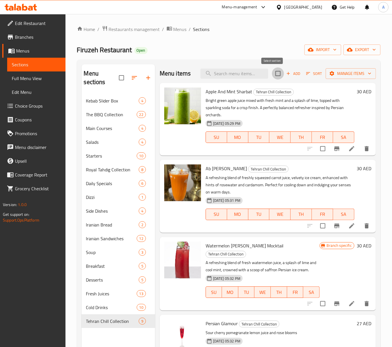
click at [273, 76] on input "checkbox" at bounding box center [278, 74] width 12 height 12
checkbox input "true"
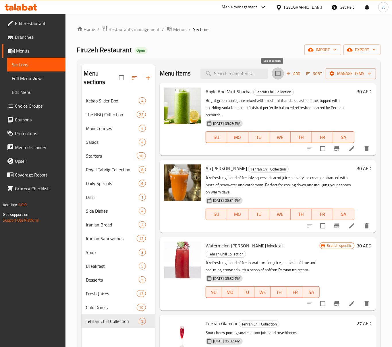
checkbox input "true"
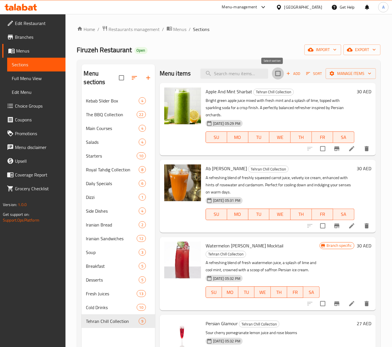
checkbox input "true"
click at [328, 80] on div "Add Sort Manage items" at bounding box center [326, 74] width 101 height 12
click at [332, 76] on span "Manage items" at bounding box center [350, 73] width 41 height 7
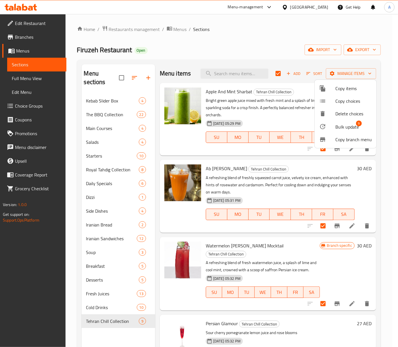
click at [357, 125] on span "9" at bounding box center [359, 124] width 6 height 6
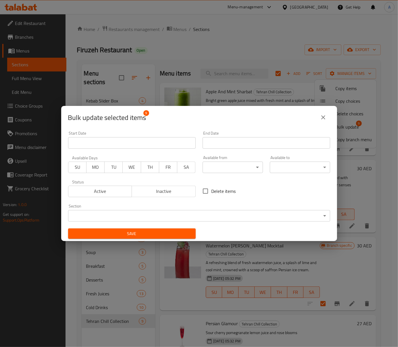
click at [219, 169] on body "​ Menu-management United Arab Emirates Get Help A Edit Restaurant Branches Menu…" at bounding box center [199, 180] width 398 height 333
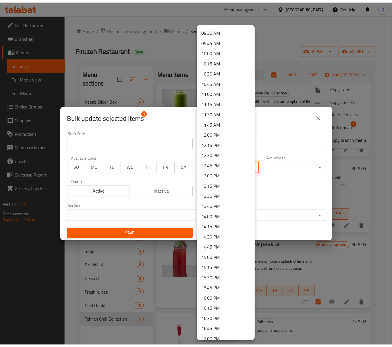
scroll to position [345, 0]
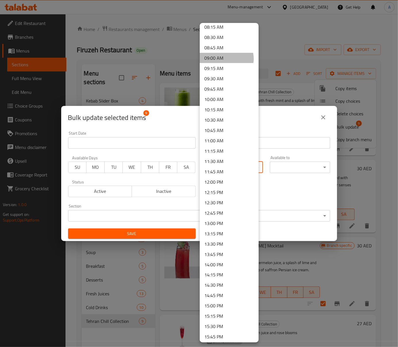
click at [223, 59] on li "09:00 AM" at bounding box center [229, 58] width 59 height 10
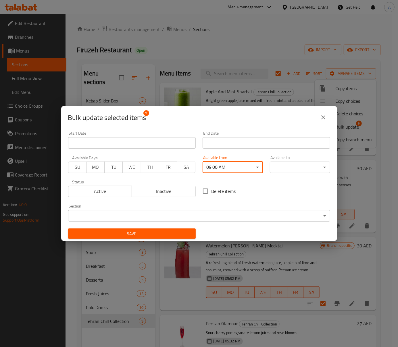
click at [279, 162] on body "​ Menu-management United Arab Emirates Get Help A Edit Restaurant Branches Menu…" at bounding box center [199, 180] width 398 height 333
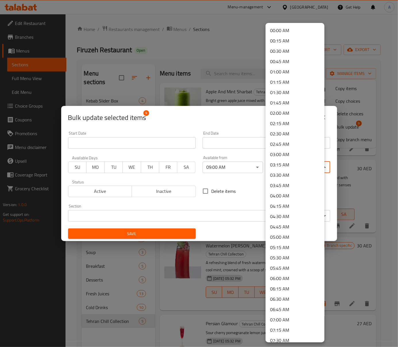
click at [292, 61] on li "00:45 AM" at bounding box center [295, 61] width 59 height 10
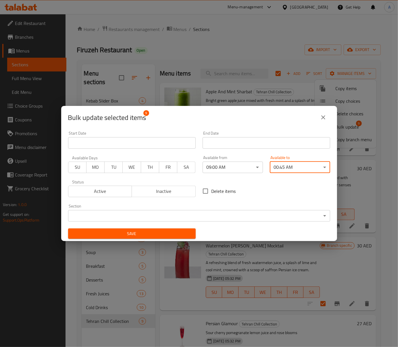
click at [150, 234] on span "Save" at bounding box center [132, 233] width 118 height 7
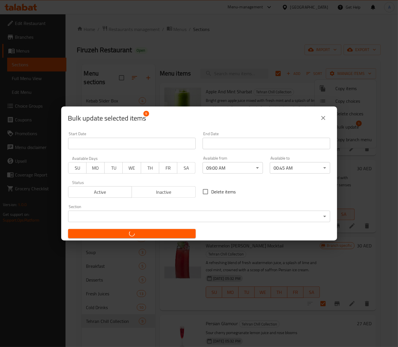
checkbox input "false"
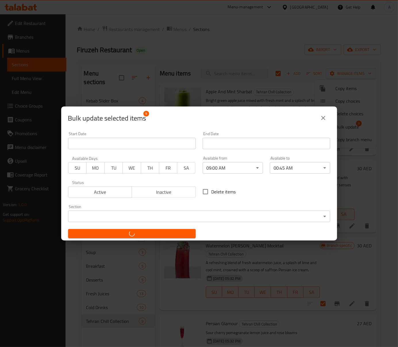
checkbox input "false"
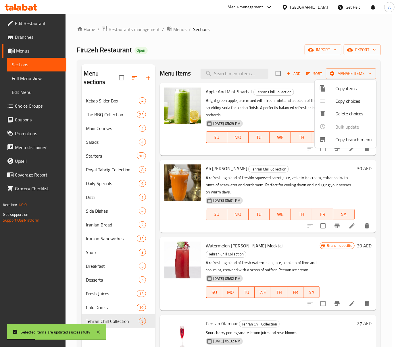
click at [93, 291] on div at bounding box center [199, 173] width 398 height 347
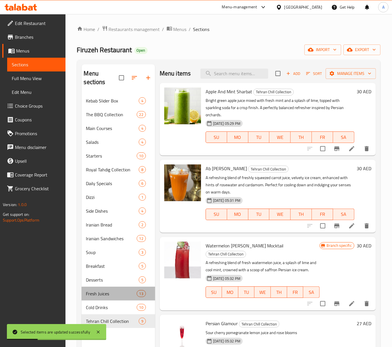
click at [93, 291] on span "Fresh Juices" at bounding box center [111, 293] width 51 height 7
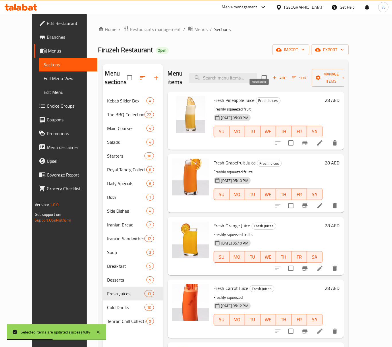
click at [256, 97] on span "Fresh Juices" at bounding box center [268, 100] width 24 height 7
copy span "Fresh Juices"
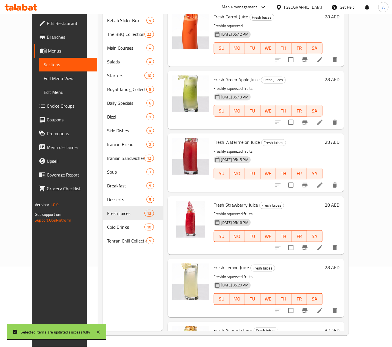
scroll to position [81, 0]
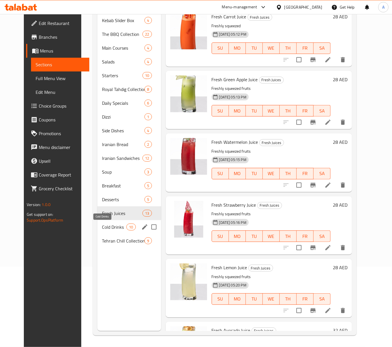
click at [106, 226] on span "Cold Drinks" at bounding box center [114, 227] width 24 height 7
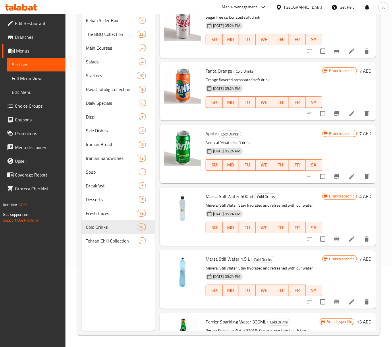
click at [231, 134] on span "Cold Drinks" at bounding box center [230, 134] width 22 height 7
copy span "Cold Drinks"
click at [120, 243] on span "Tehran Chill Collection" at bounding box center [104, 241] width 36 height 7
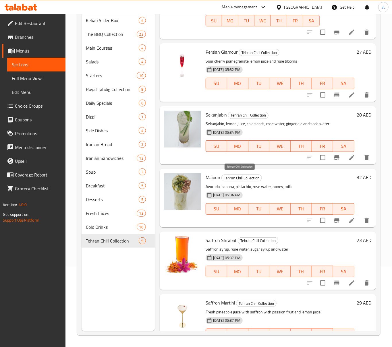
click at [239, 175] on span "Tehran Chill Collection" at bounding box center [242, 178] width 40 height 7
copy span "Tehran Chill Collection"
click at [124, 261] on div "Menu sections Kebab Slider Box 4 The BBQ Collection 22 Main Courses 4 Salads 4 …" at bounding box center [119, 157] width 74 height 347
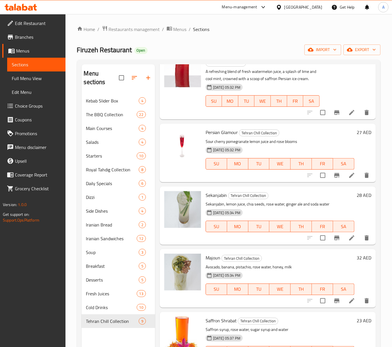
click at [49, 78] on span "Full Menu View" at bounding box center [36, 78] width 49 height 7
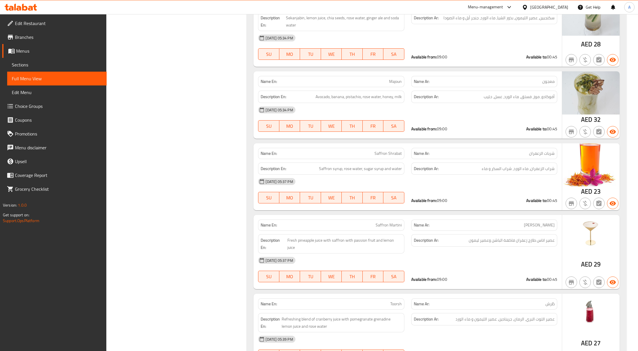
scroll to position [14934, 0]
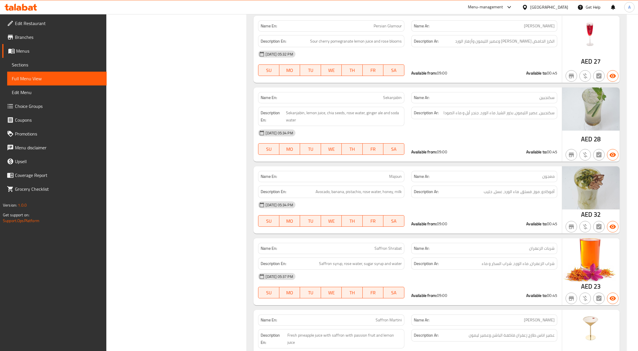
click at [538, 3] on div "[GEOGRAPHIC_DATA]" at bounding box center [544, 7] width 55 height 14
click at [538, 6] on div "[GEOGRAPHIC_DATA]" at bounding box center [549, 7] width 38 height 6
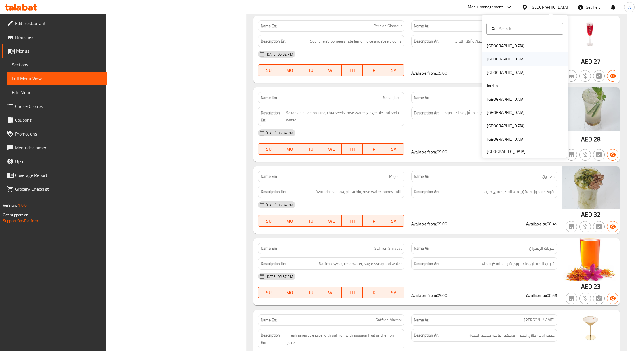
click at [495, 57] on div "[GEOGRAPHIC_DATA]" at bounding box center [505, 58] width 47 height 13
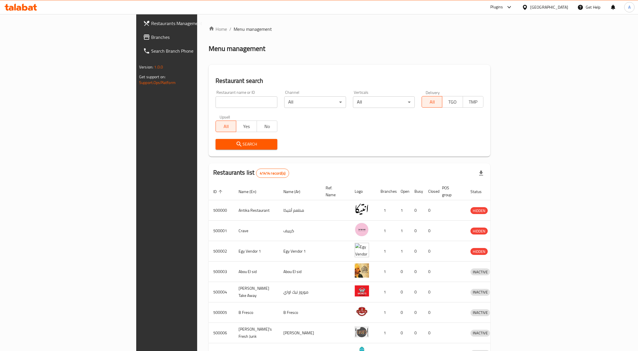
click at [216, 102] on input "search" at bounding box center [247, 101] width 62 height 11
paste input "696733"
type input "696733"
click button "Search" at bounding box center [247, 144] width 62 height 11
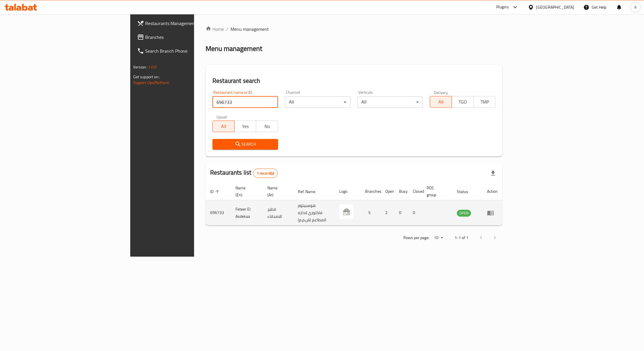
click at [502, 202] on td "enhanced table" at bounding box center [492, 212] width 20 height 25
click at [494, 209] on icon "enhanced table" at bounding box center [490, 212] width 7 height 7
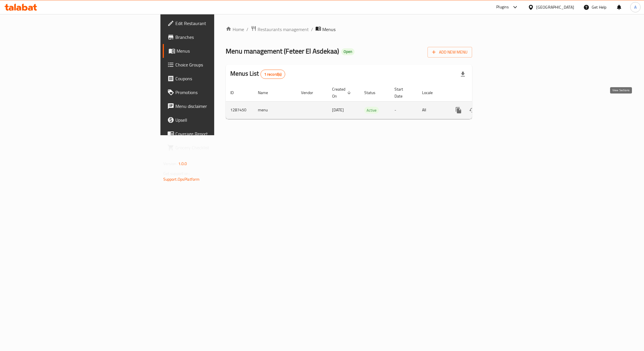
click at [503, 107] on icon "enhanced table" at bounding box center [499, 110] width 7 height 7
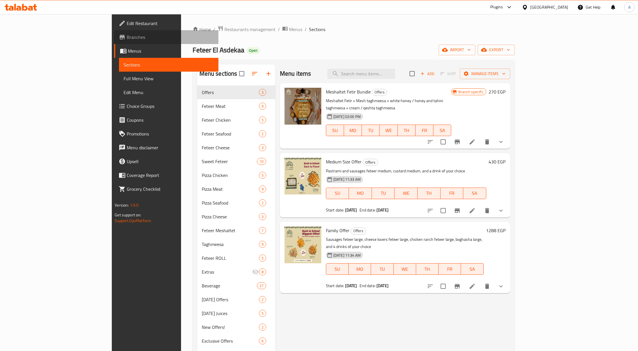
click at [127, 37] on span "Branches" at bounding box center [170, 37] width 87 height 7
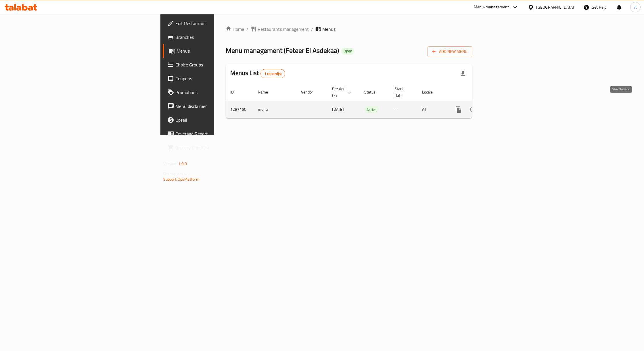
click at [503, 106] on icon "enhanced table" at bounding box center [499, 109] width 7 height 7
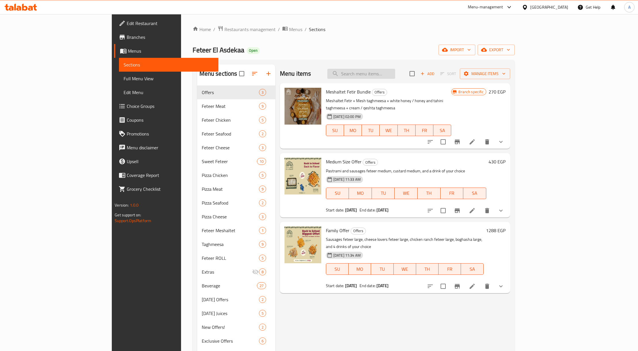
click at [395, 76] on input "search" at bounding box center [361, 74] width 68 height 10
paste input "Meshaltet Fetir Bundle"
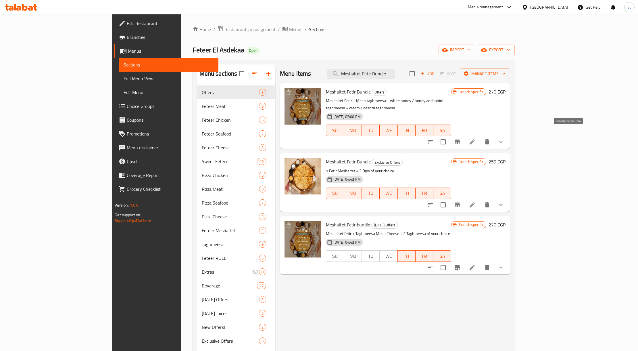
type input "Meshaltet Fetir Bundle"
click at [461, 138] on icon "Branch-specific-item" at bounding box center [457, 141] width 7 height 7
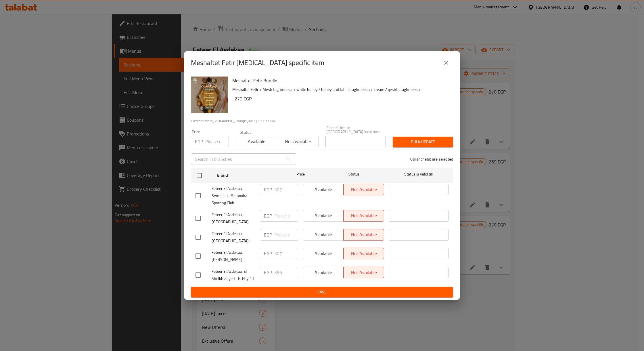
click at [449, 70] on button "close" at bounding box center [446, 63] width 14 height 14
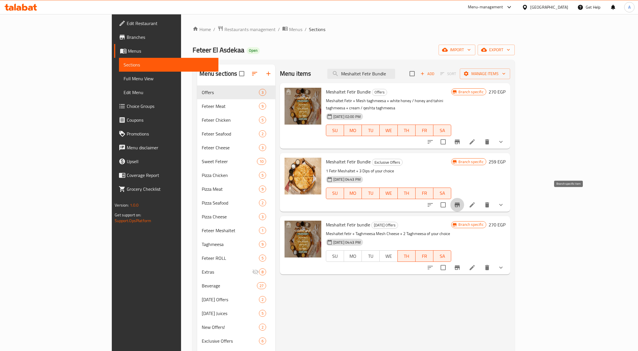
click at [461, 201] on icon "Branch-specific-item" at bounding box center [457, 204] width 7 height 7
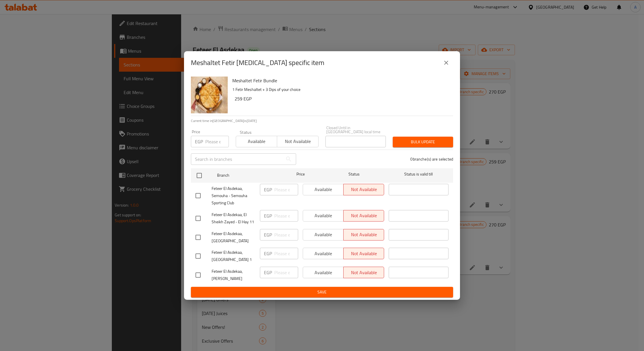
click at [440, 66] on button "close" at bounding box center [446, 63] width 14 height 14
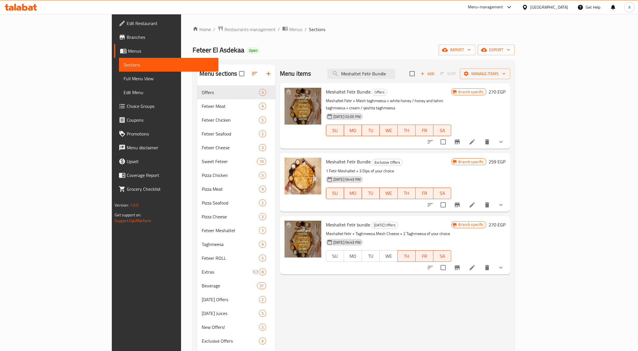
click at [461, 264] on icon "Branch-specific-item" at bounding box center [457, 267] width 7 height 7
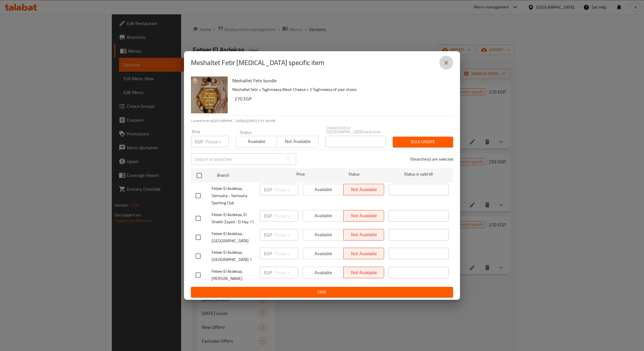
click at [443, 65] on icon "close" at bounding box center [446, 62] width 7 height 7
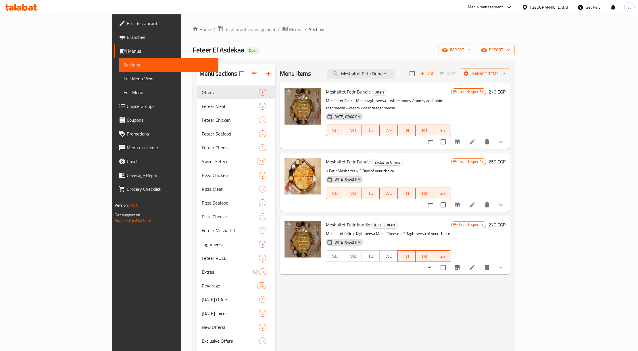
click at [127, 37] on span "Branches" at bounding box center [170, 37] width 87 height 7
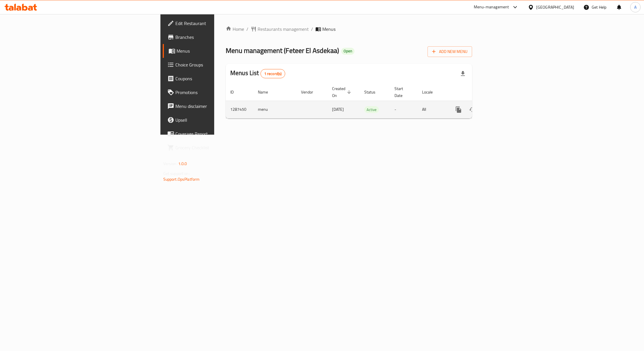
click at [502, 107] on icon "enhanced table" at bounding box center [499, 109] width 5 height 5
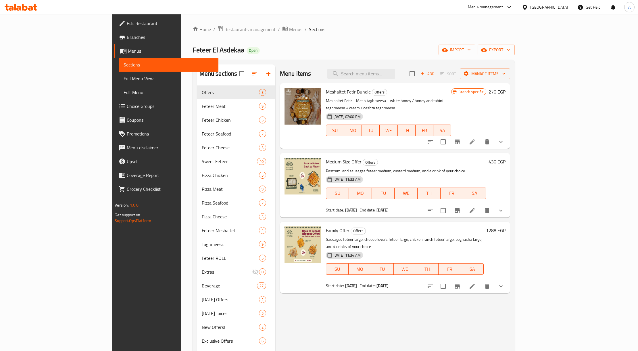
click at [401, 68] on div "Menu items Add Sort Manage items" at bounding box center [395, 73] width 230 height 19
click at [395, 72] on input "search" at bounding box center [361, 74] width 68 height 10
paste input "Meshaltet Fetir Bundle"
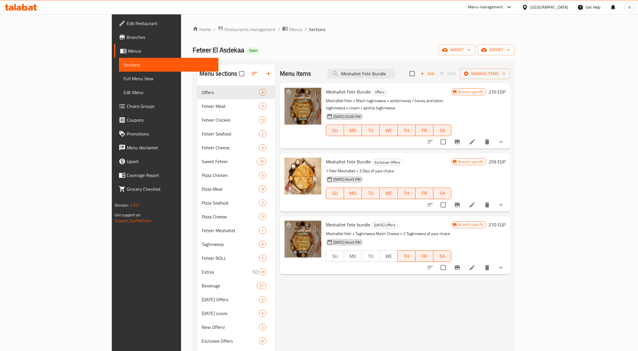
type input "Meshaltet Fetir Bundle"
click at [461, 264] on icon "Branch-specific-item" at bounding box center [457, 267] width 7 height 7
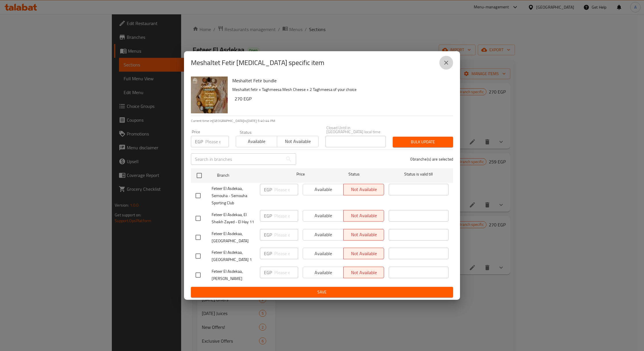
click at [447, 70] on button "close" at bounding box center [446, 63] width 14 height 14
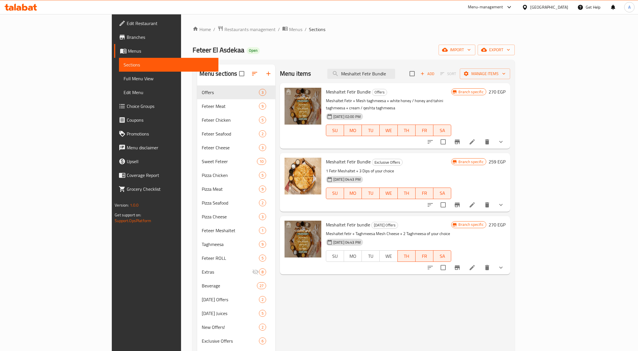
click at [461, 201] on icon "Branch-specific-item" at bounding box center [457, 204] width 7 height 7
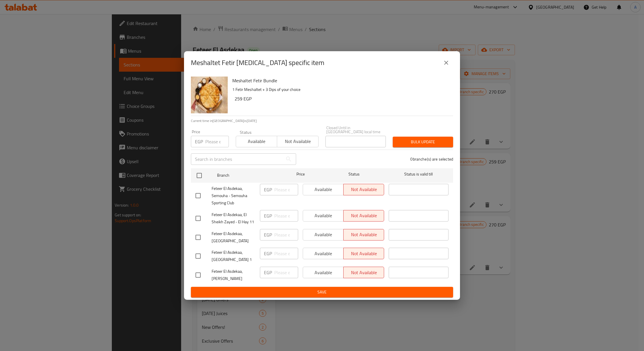
click at [452, 64] on button "close" at bounding box center [446, 63] width 14 height 14
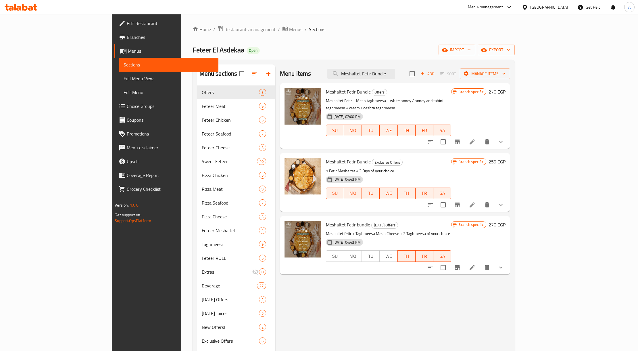
click at [464, 138] on button "Branch-specific-item" at bounding box center [457, 142] width 14 height 14
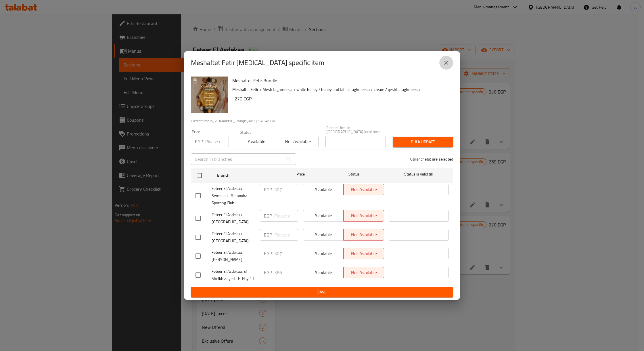
click at [448, 62] on icon "close" at bounding box center [446, 62] width 7 height 7
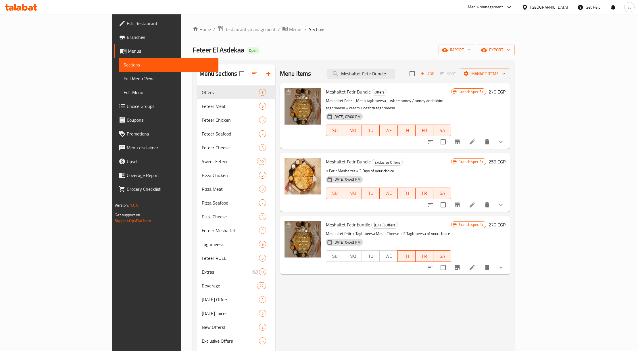
click at [508, 138] on button "show more" at bounding box center [501, 142] width 14 height 14
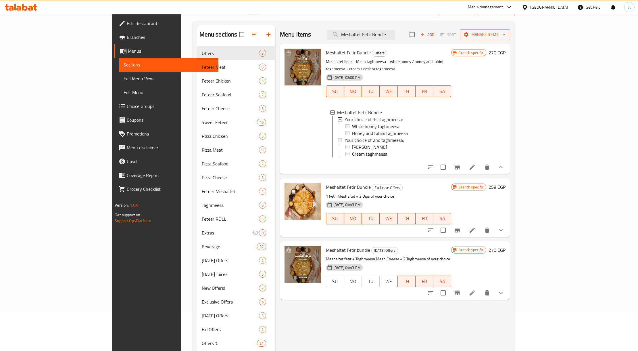
scroll to position [76, 0]
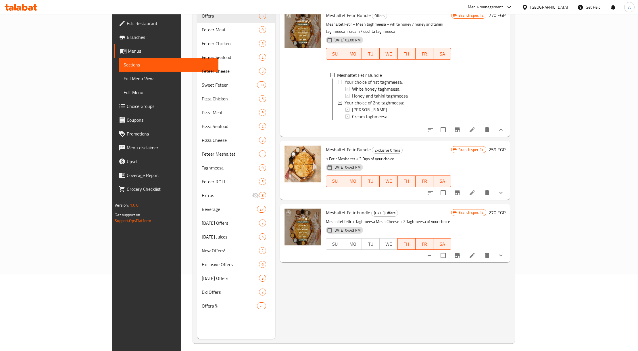
click at [504, 189] on icon "show more" at bounding box center [500, 192] width 7 height 7
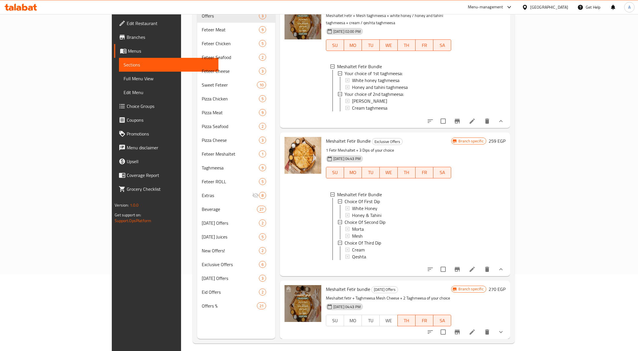
scroll to position [81, 0]
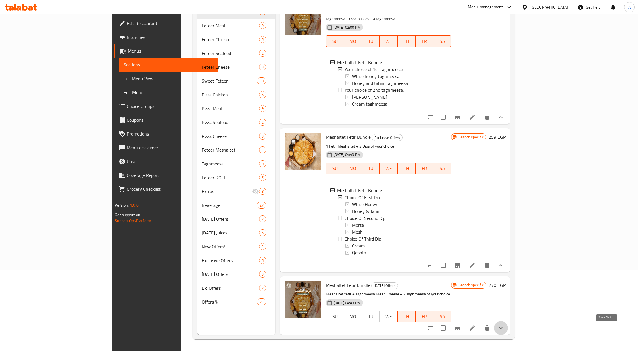
click at [504, 326] on icon "show more" at bounding box center [500, 327] width 7 height 7
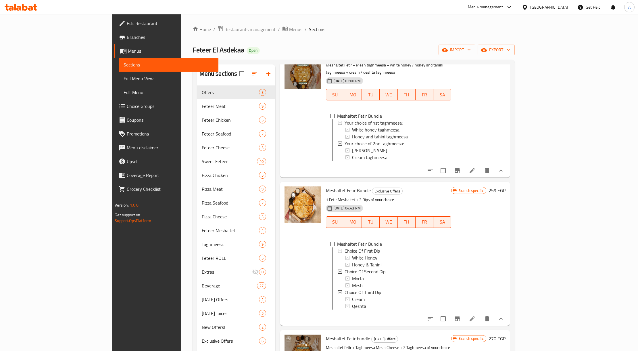
scroll to position [0, 0]
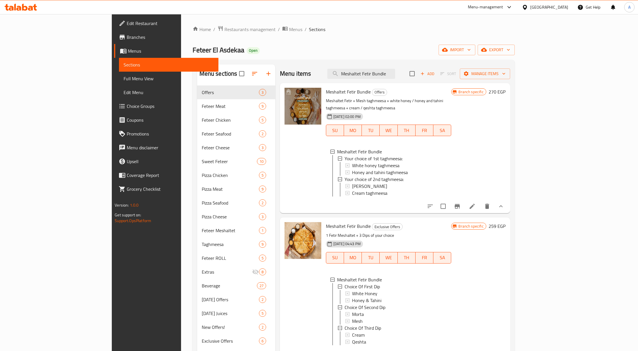
click at [372, 95] on span "Offers" at bounding box center [379, 92] width 15 height 7
copy span "Offers"
click at [372, 228] on span "Exclusive Offers" at bounding box center [387, 226] width 30 height 7
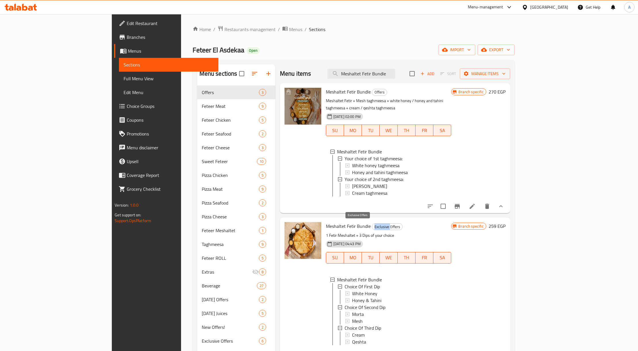
click at [372, 228] on span "Exclusive Offers" at bounding box center [387, 226] width 30 height 7
copy span "Exclusive Offers"
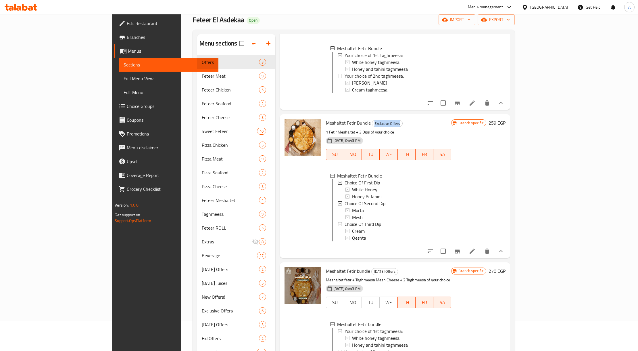
scroll to position [81, 0]
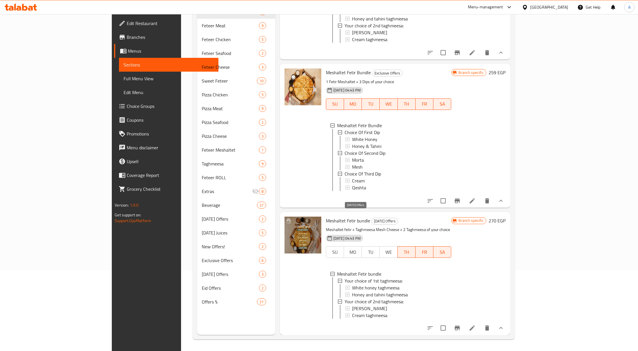
click at [372, 218] on span "[DATE] Offers" at bounding box center [385, 221] width 26 height 7
copy span "[DATE] Offers"
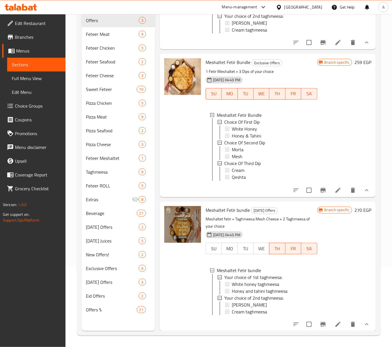
click at [318, 9] on div "[GEOGRAPHIC_DATA]" at bounding box center [303, 7] width 38 height 6
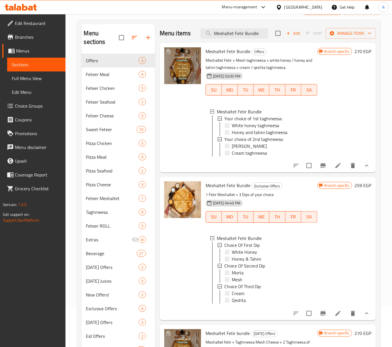
scroll to position [0, 0]
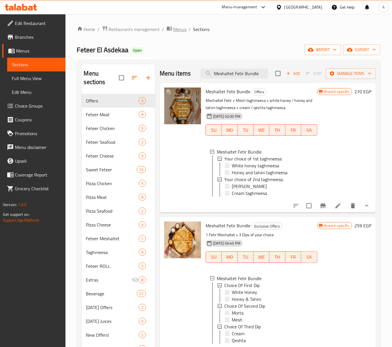
click at [177, 32] on span "Menus" at bounding box center [180, 29] width 13 height 7
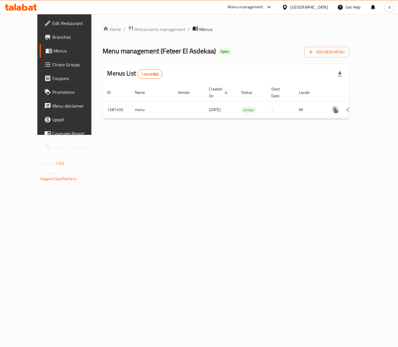
click at [121, 24] on div "Home / Restaurants management / Menus Menu management ( Feteer El Asdekaa ) Ope…" at bounding box center [225, 74] width 269 height 121
click at [135, 28] on span "Restaurants management" at bounding box center [160, 29] width 51 height 7
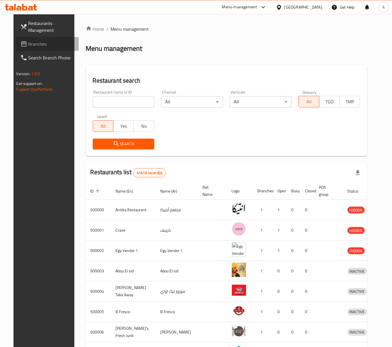
click at [28, 44] on span "Branches" at bounding box center [51, 44] width 46 height 7
